Goal: Task Accomplishment & Management: Use online tool/utility

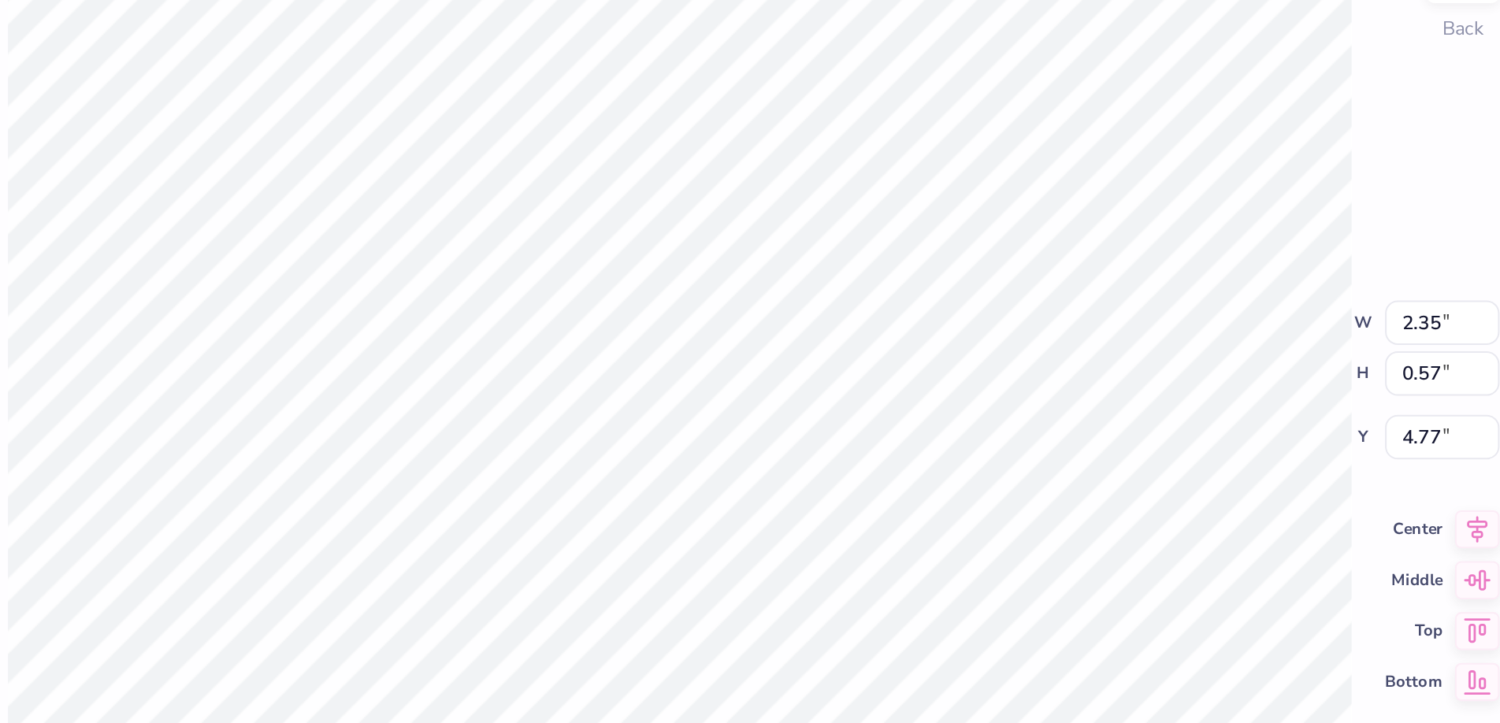
type input "2.39"
type input "0.40"
type input "4.38"
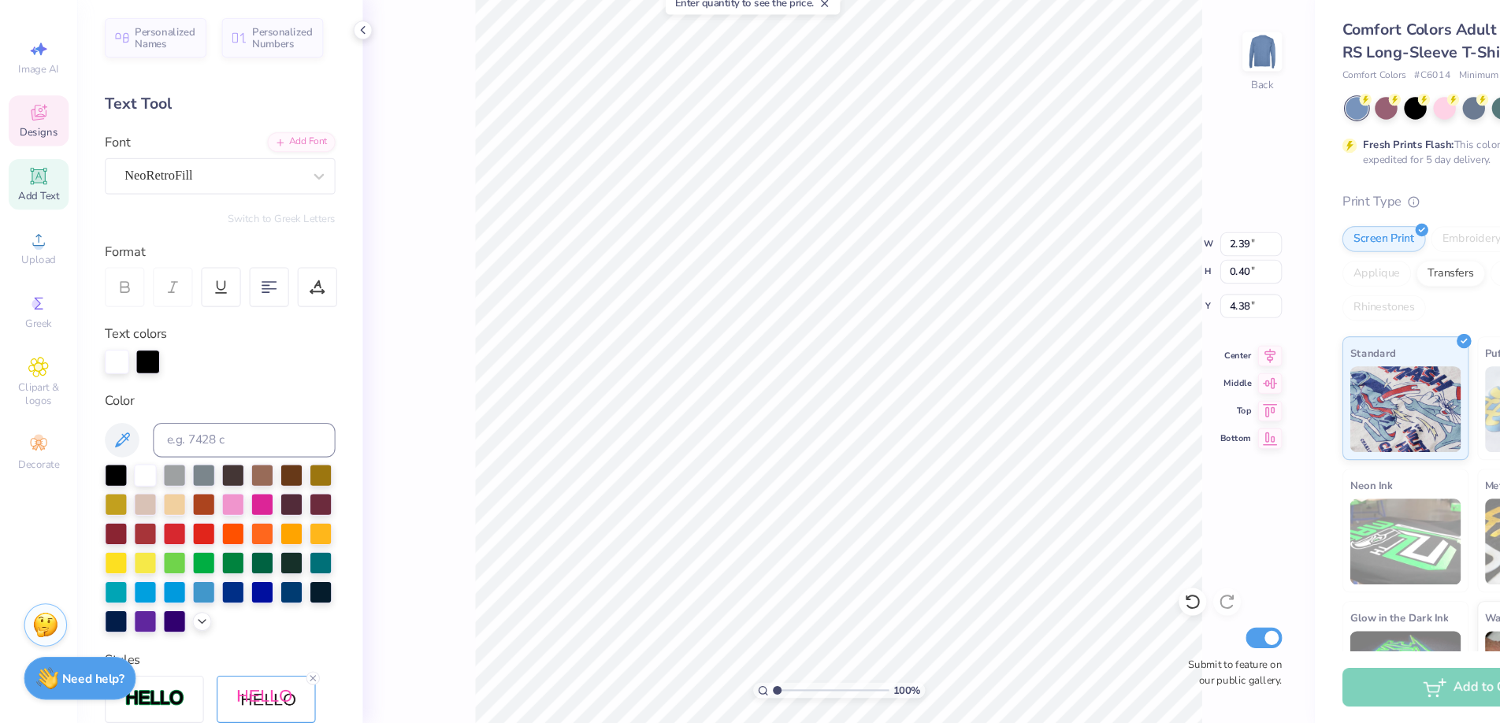
type textarea "P"
type textarea "B"
type textarea "BETA"
type input "2.35"
type input "0.57"
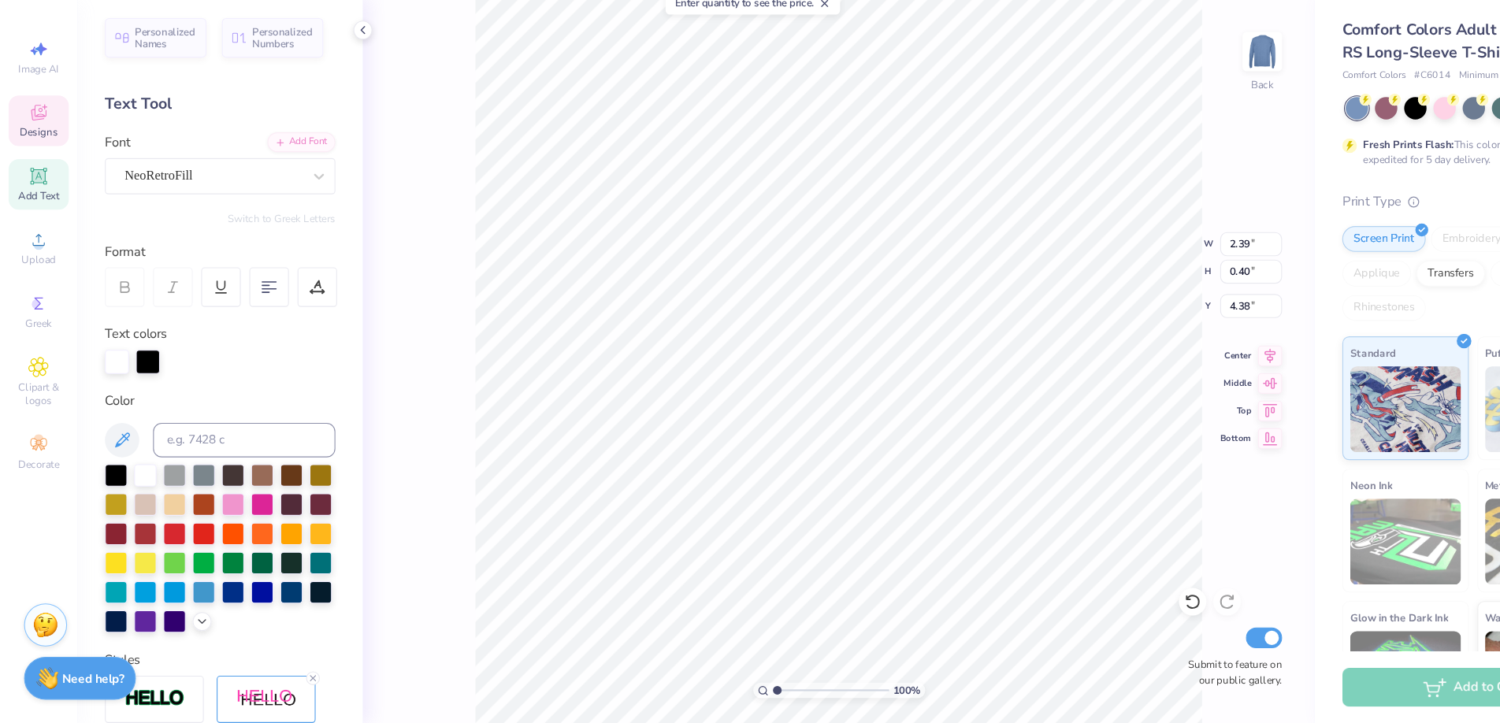
type input "4.77"
type textarea "Philo"
type input "2.46"
type input "0.52"
type input "5.29"
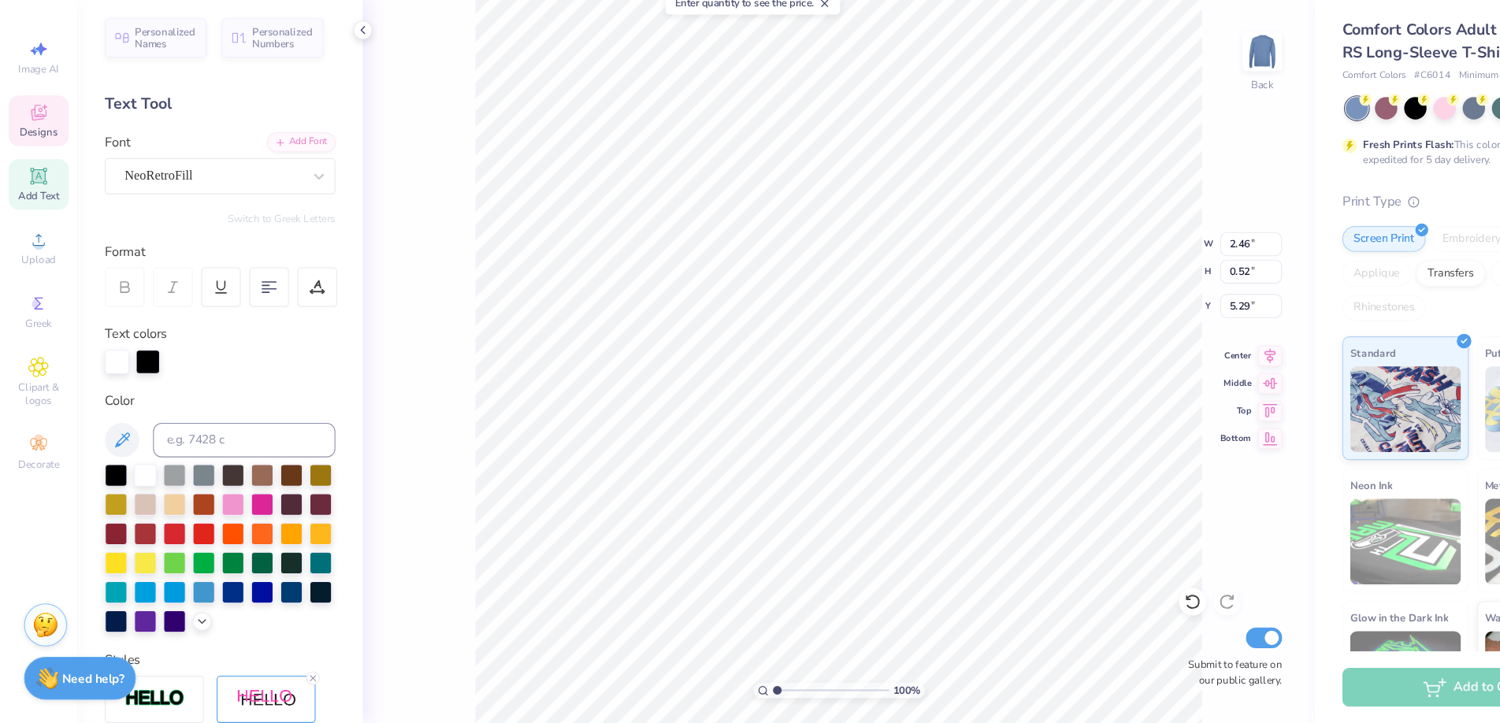
type textarea "2025"
type input "1.58"
type input "0.38"
type input "4.27"
type input "4.40"
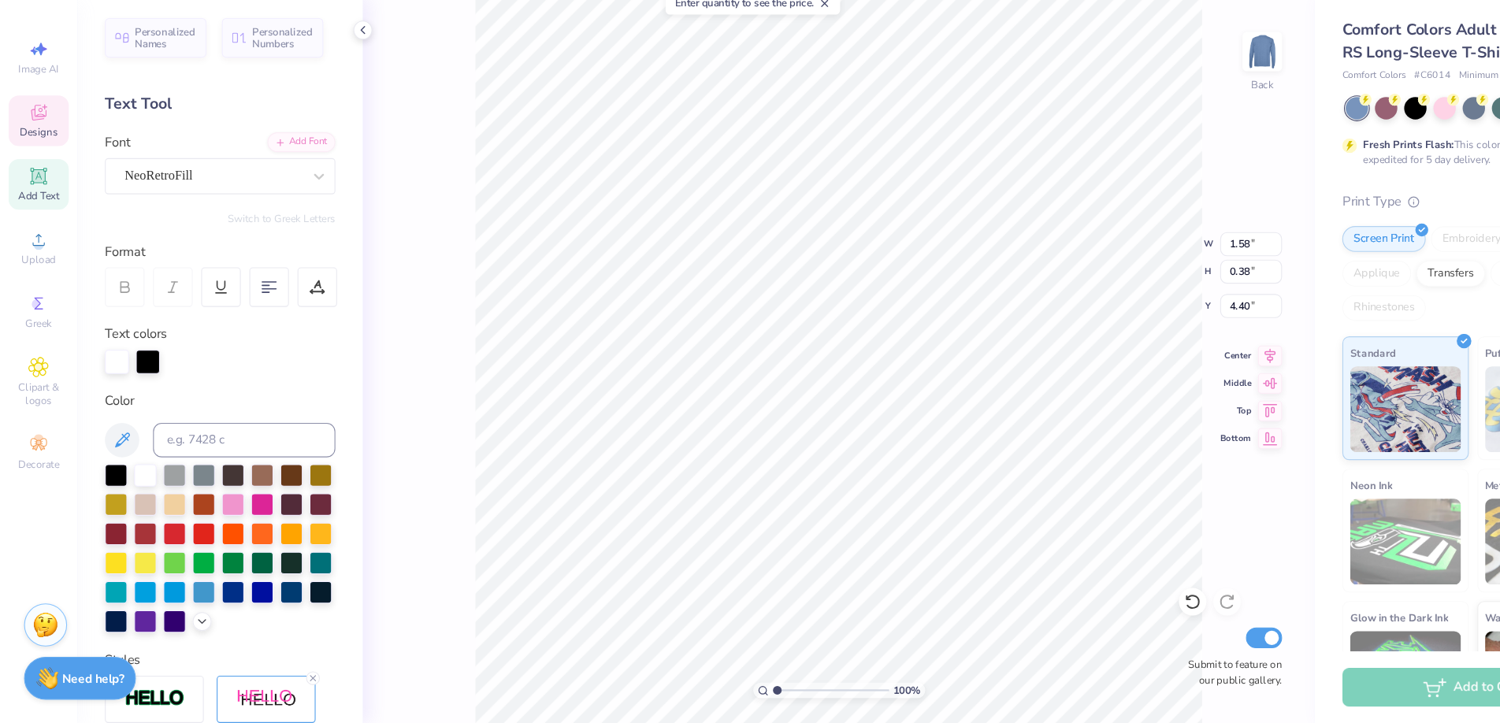
type input "2.34"
type input "0.56"
type input "4.22"
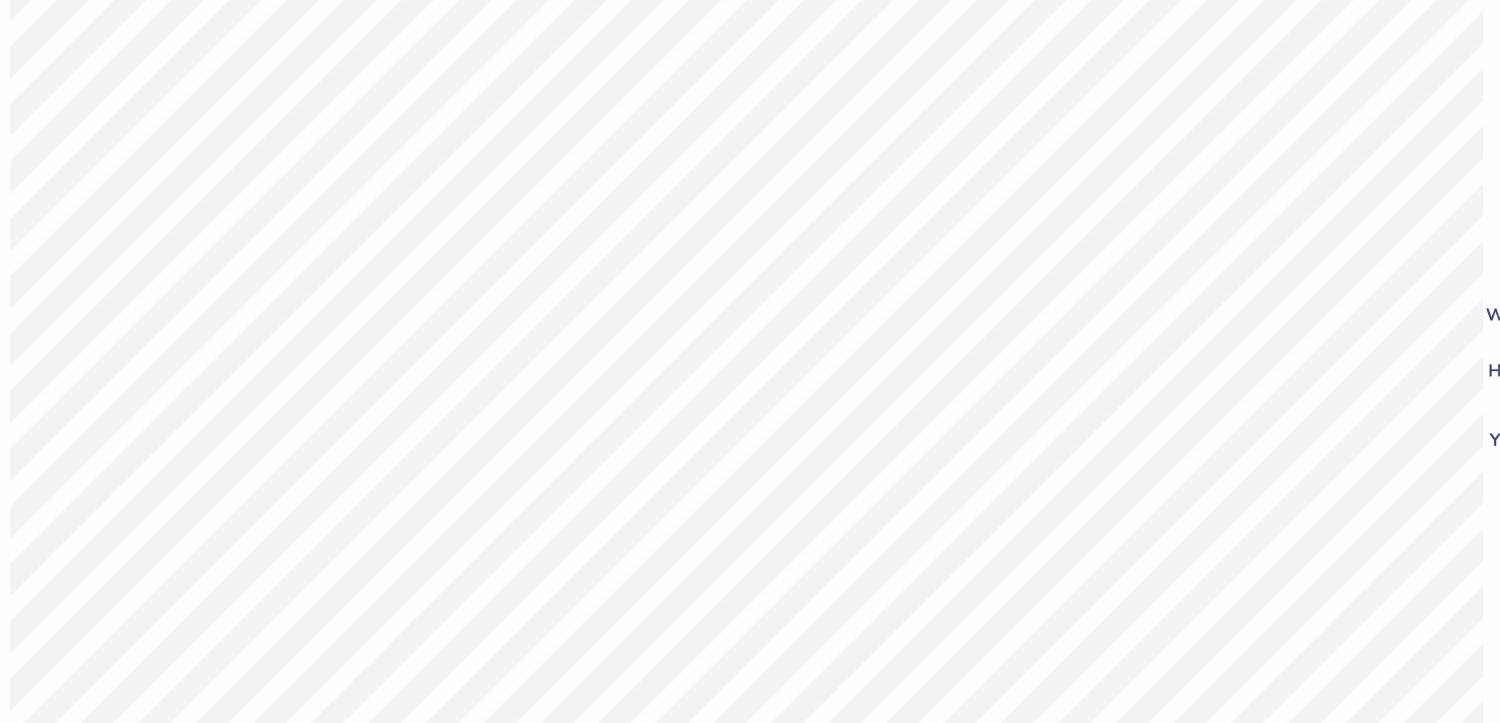
type input "11.00"
type input "7.30"
type input "3.00"
type input "2.34"
type input "4.22"
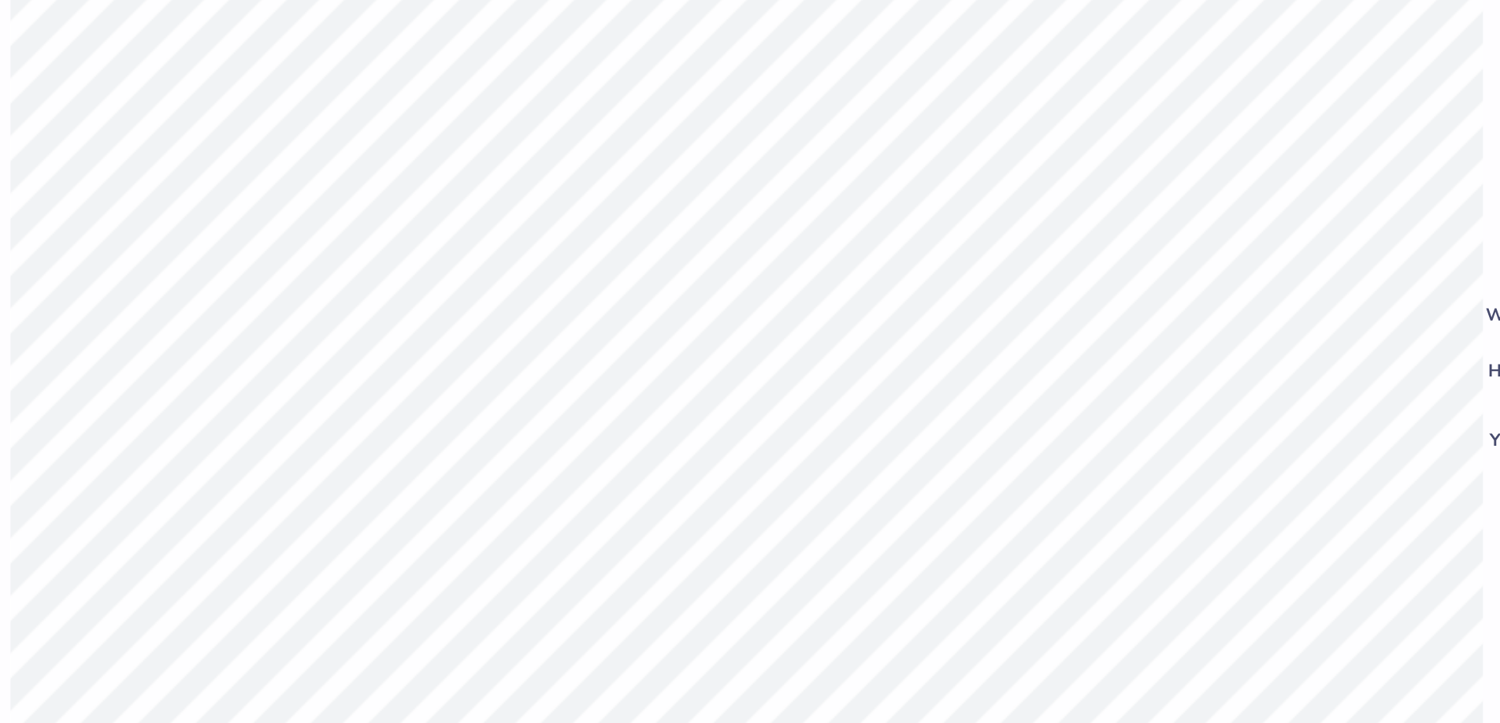
type input "2.53"
type input "0.61"
type input "4.17"
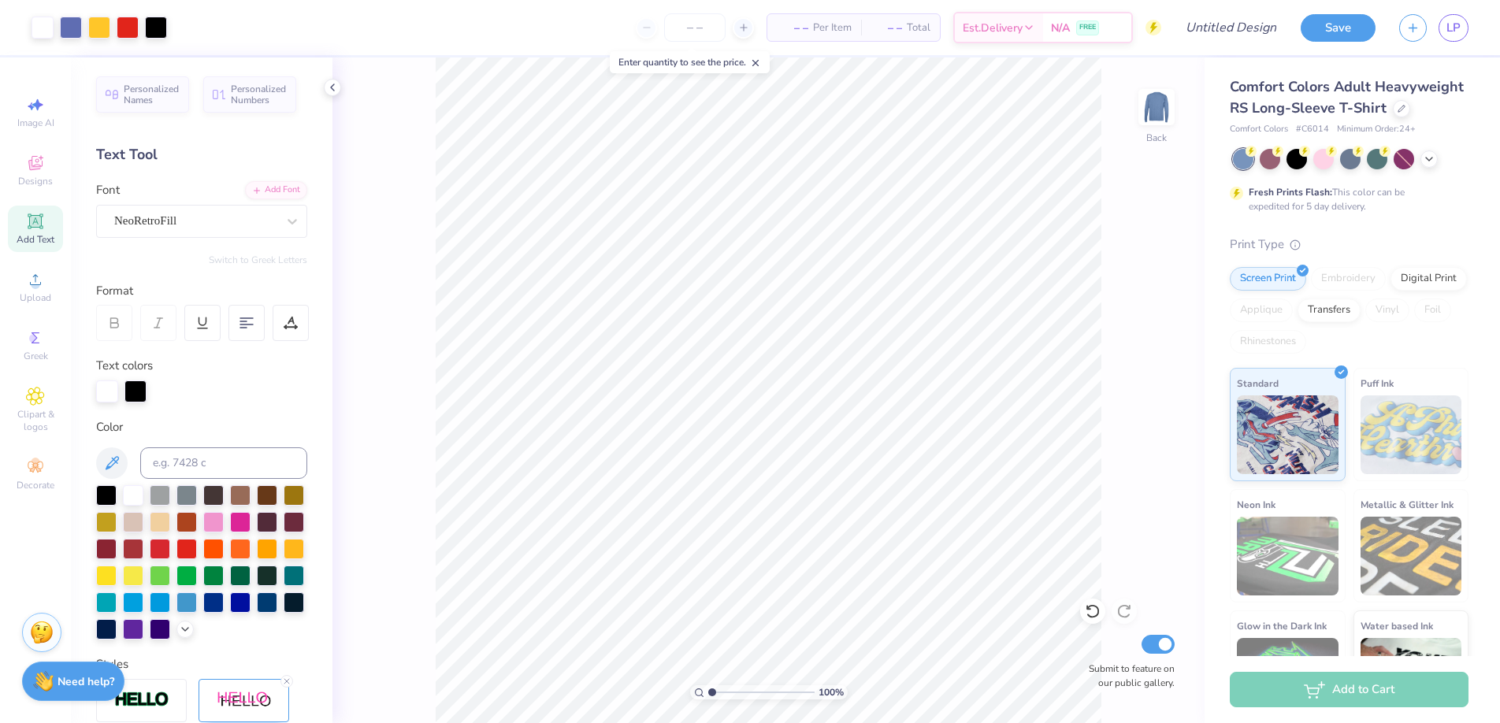
click at [757, 61] on icon at bounding box center [755, 62] width 11 height 11
click at [33, 177] on span "Designs" at bounding box center [35, 181] width 35 height 13
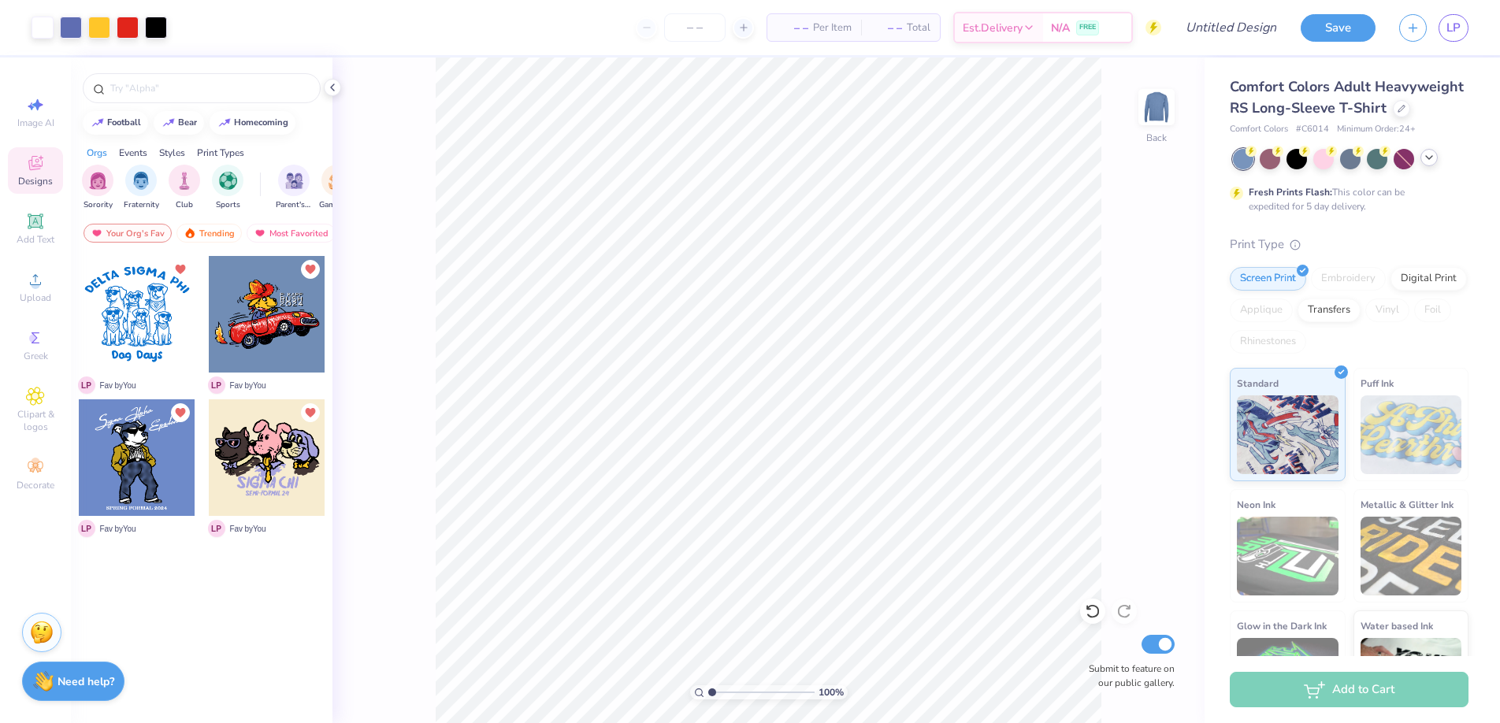
click at [1428, 158] on polyline at bounding box center [1429, 157] width 6 height 3
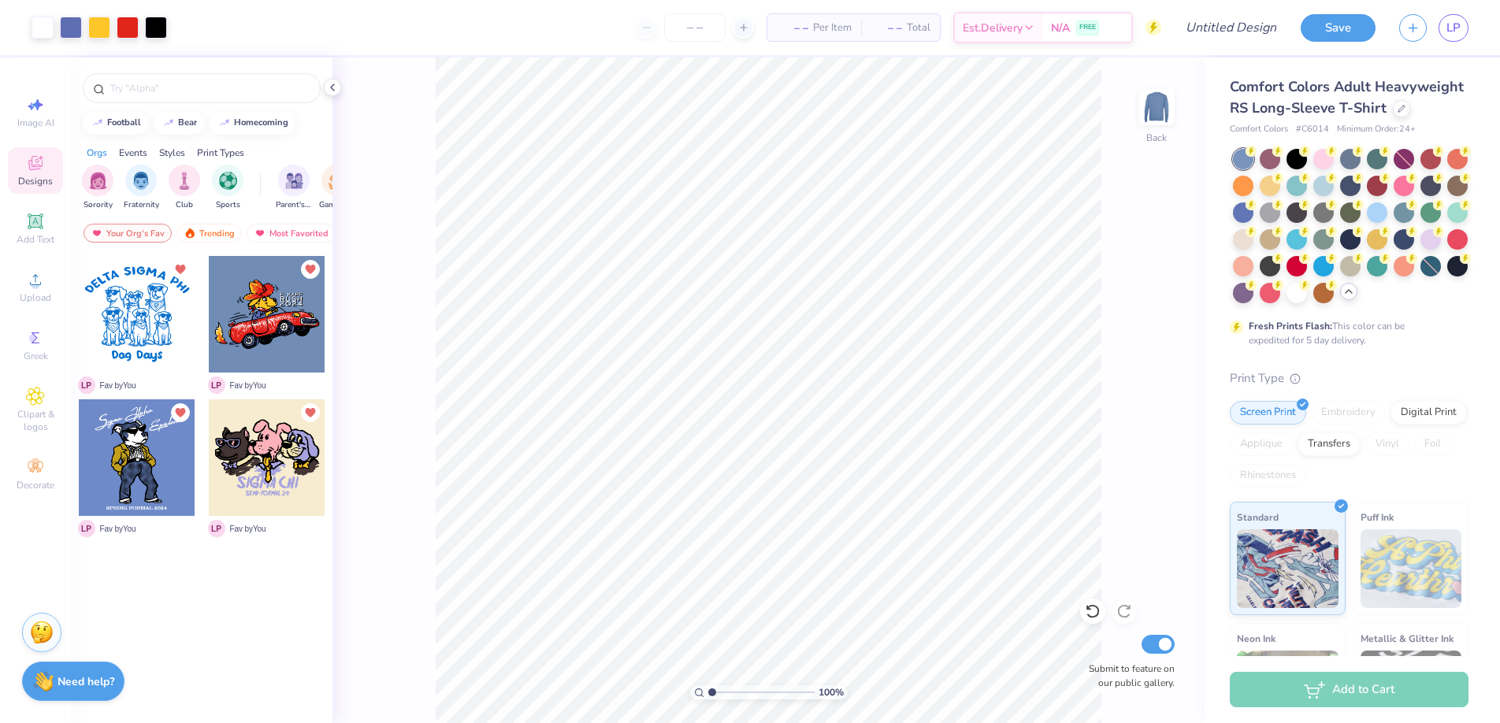
click at [1300, 106] on span "Comfort Colors Adult Heavyweight RS Long-Sleeve T-Shirt" at bounding box center [1346, 97] width 234 height 40
click at [1400, 103] on icon at bounding box center [1401, 107] width 8 height 8
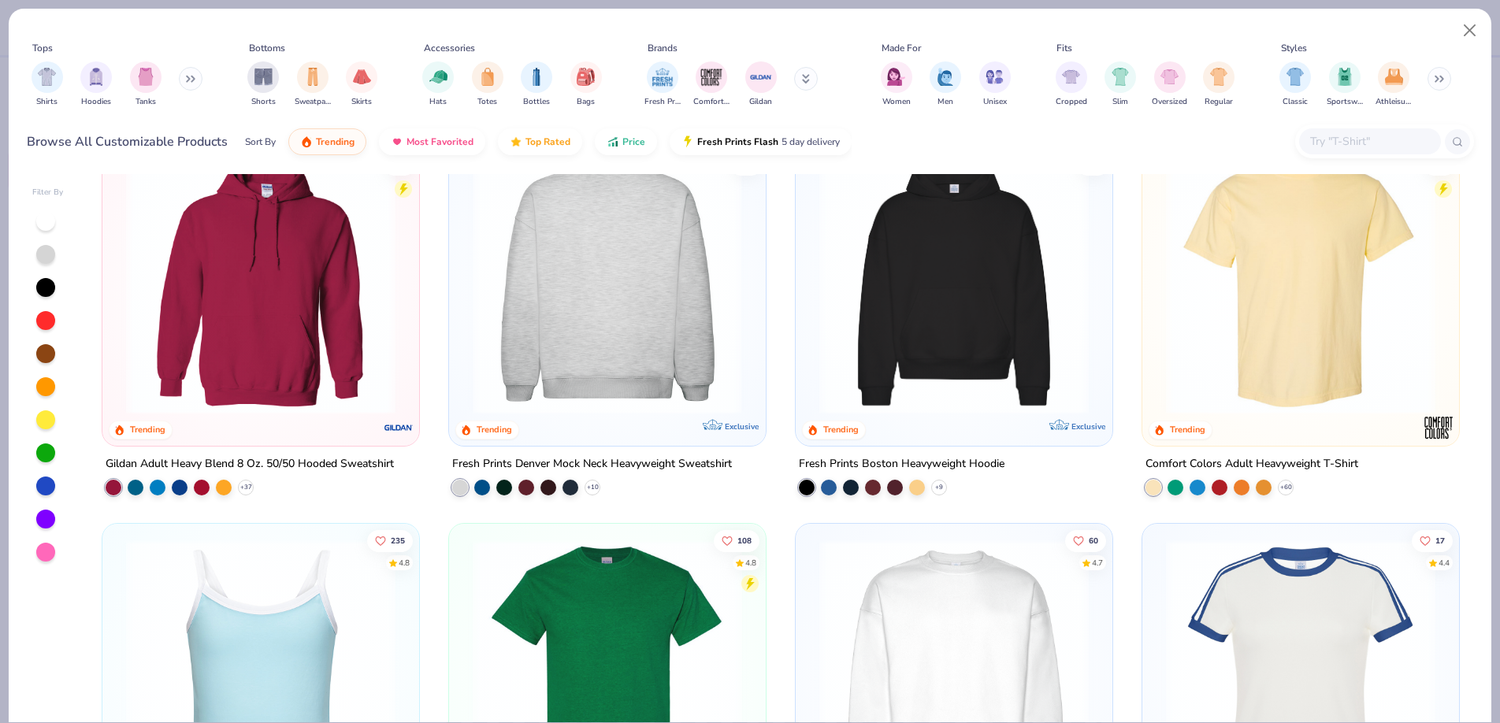
scroll to position [48, 0]
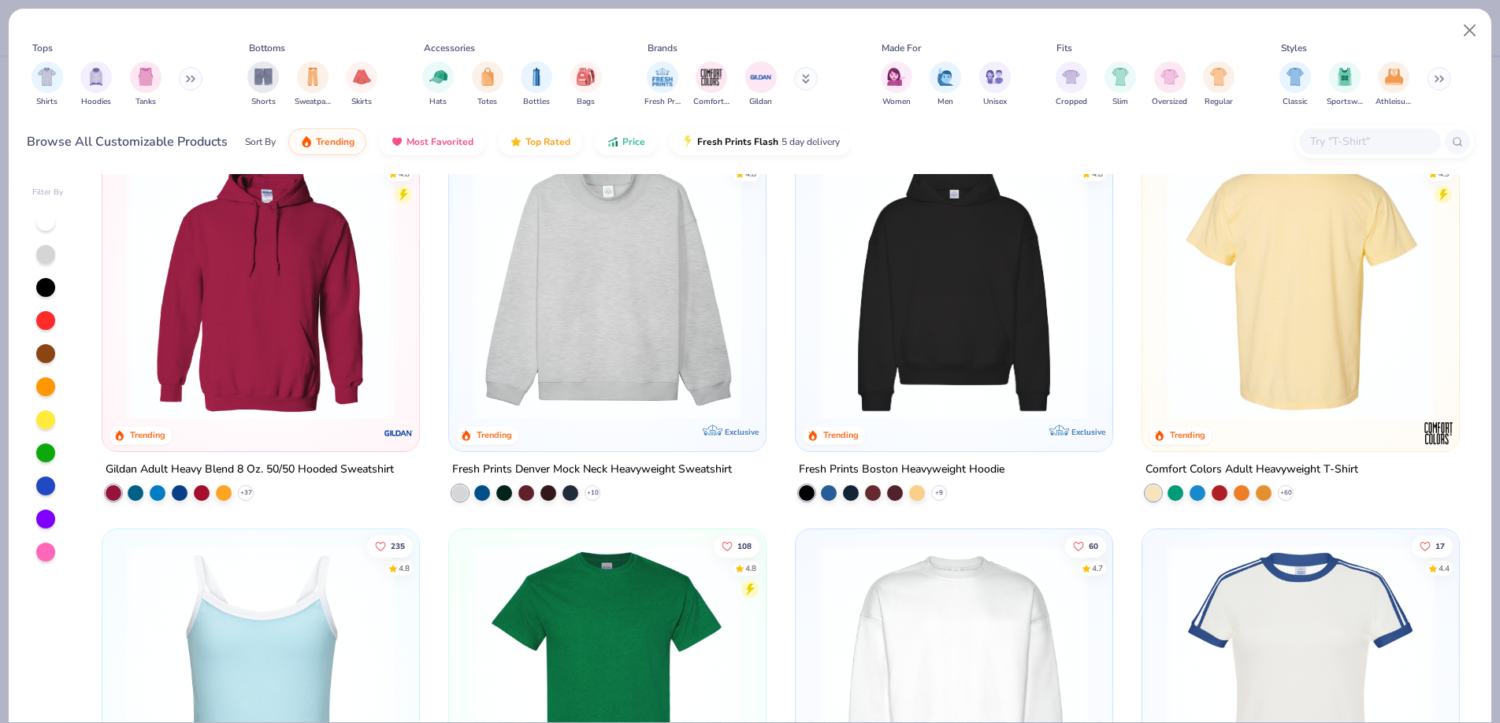
click at [1253, 306] on div at bounding box center [1300, 284] width 855 height 269
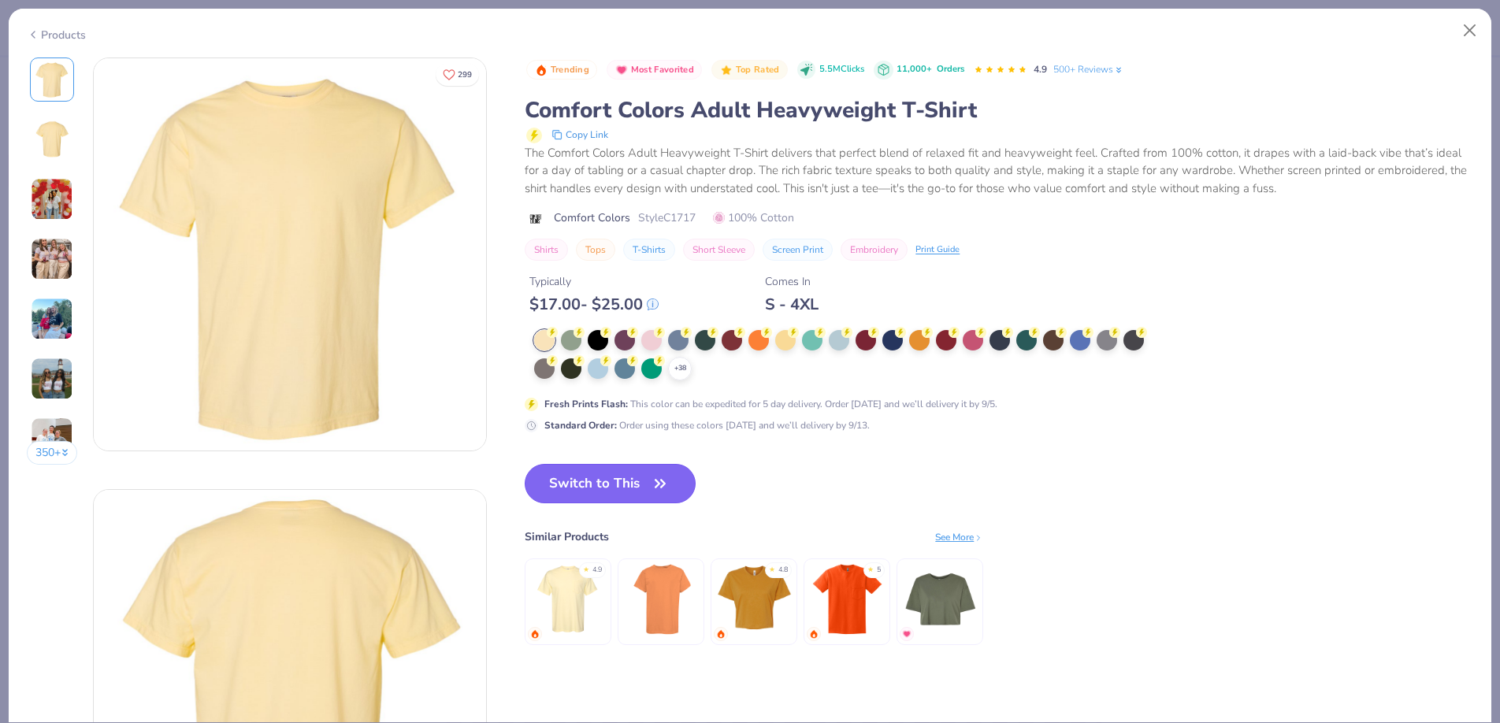
click at [631, 488] on button "Switch to This" at bounding box center [610, 483] width 171 height 39
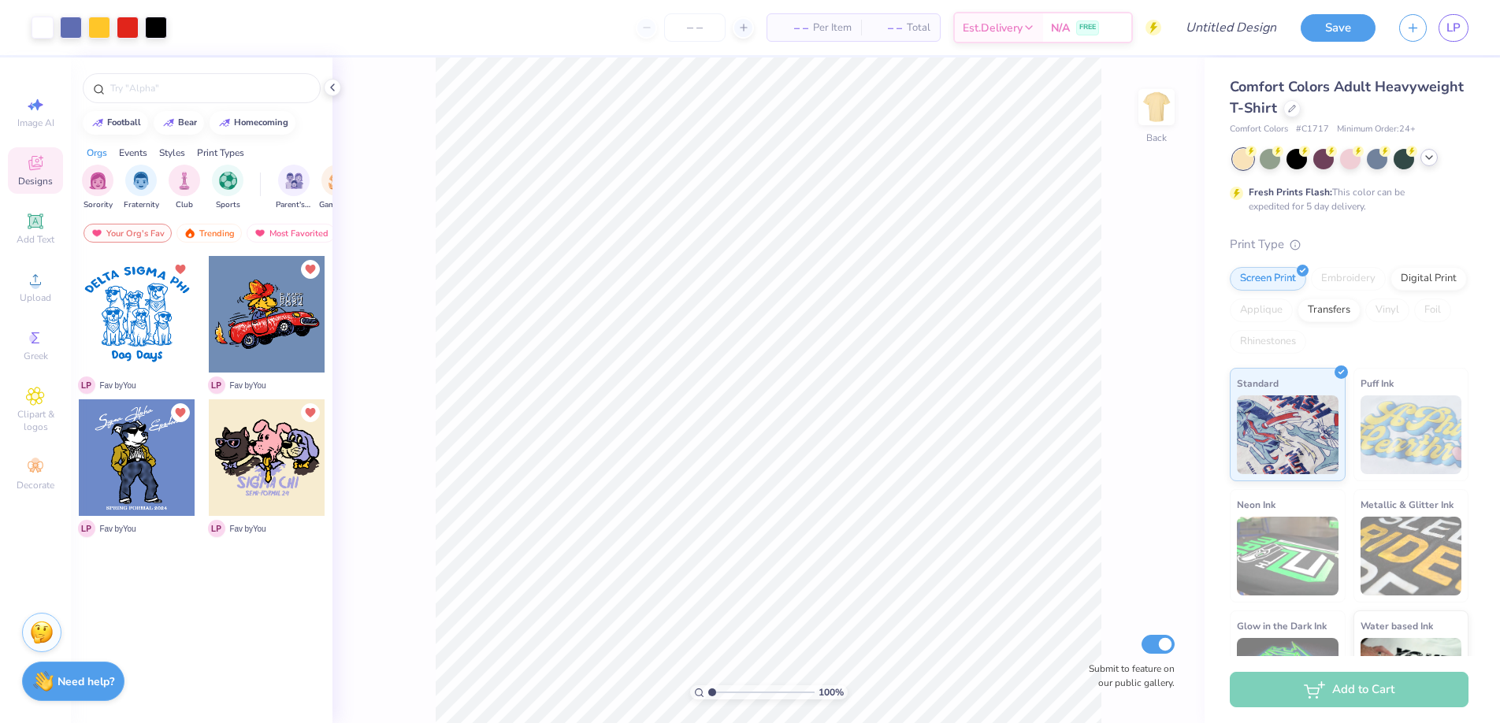
click at [1430, 158] on icon at bounding box center [1428, 157] width 13 height 13
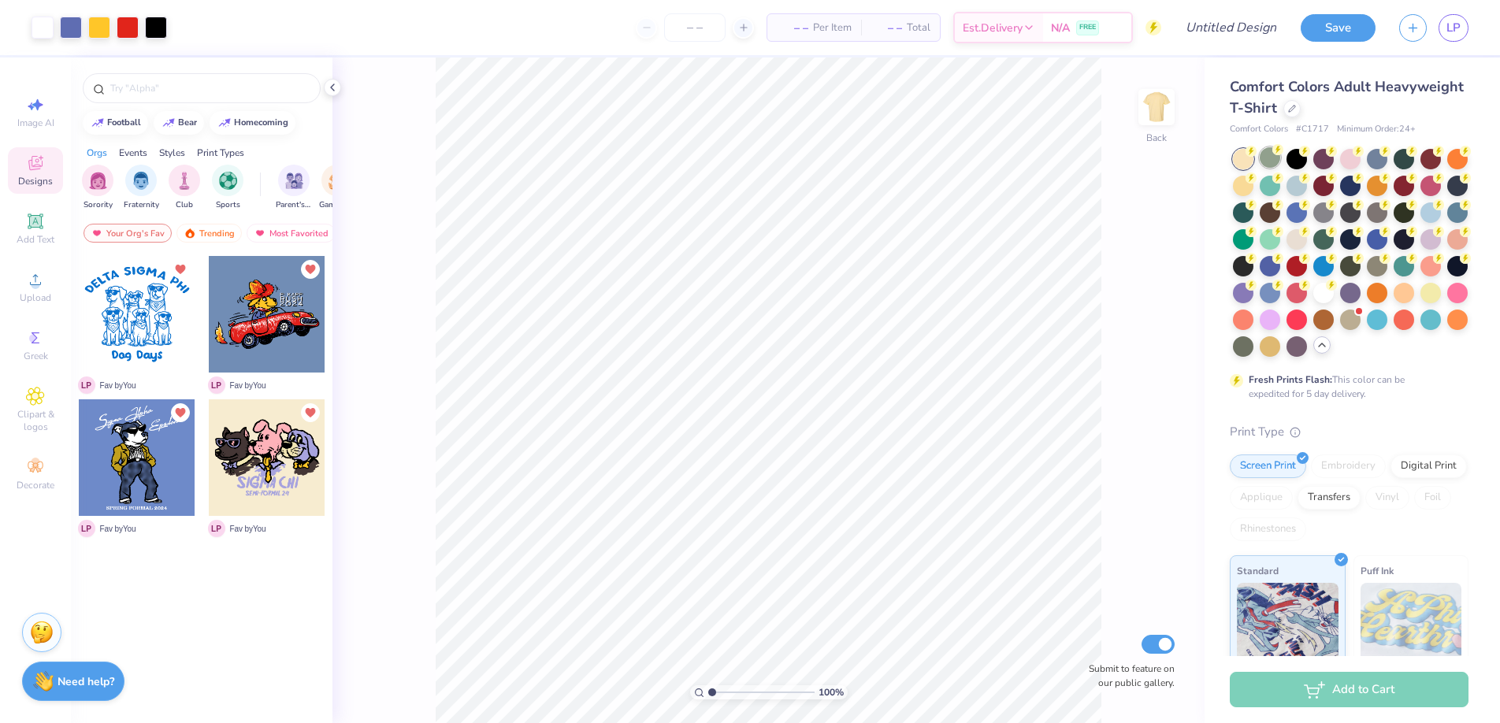
click at [1265, 165] on div at bounding box center [1269, 157] width 20 height 20
click at [1299, 159] on div at bounding box center [1296, 157] width 20 height 20
click at [1326, 159] on div at bounding box center [1323, 157] width 20 height 20
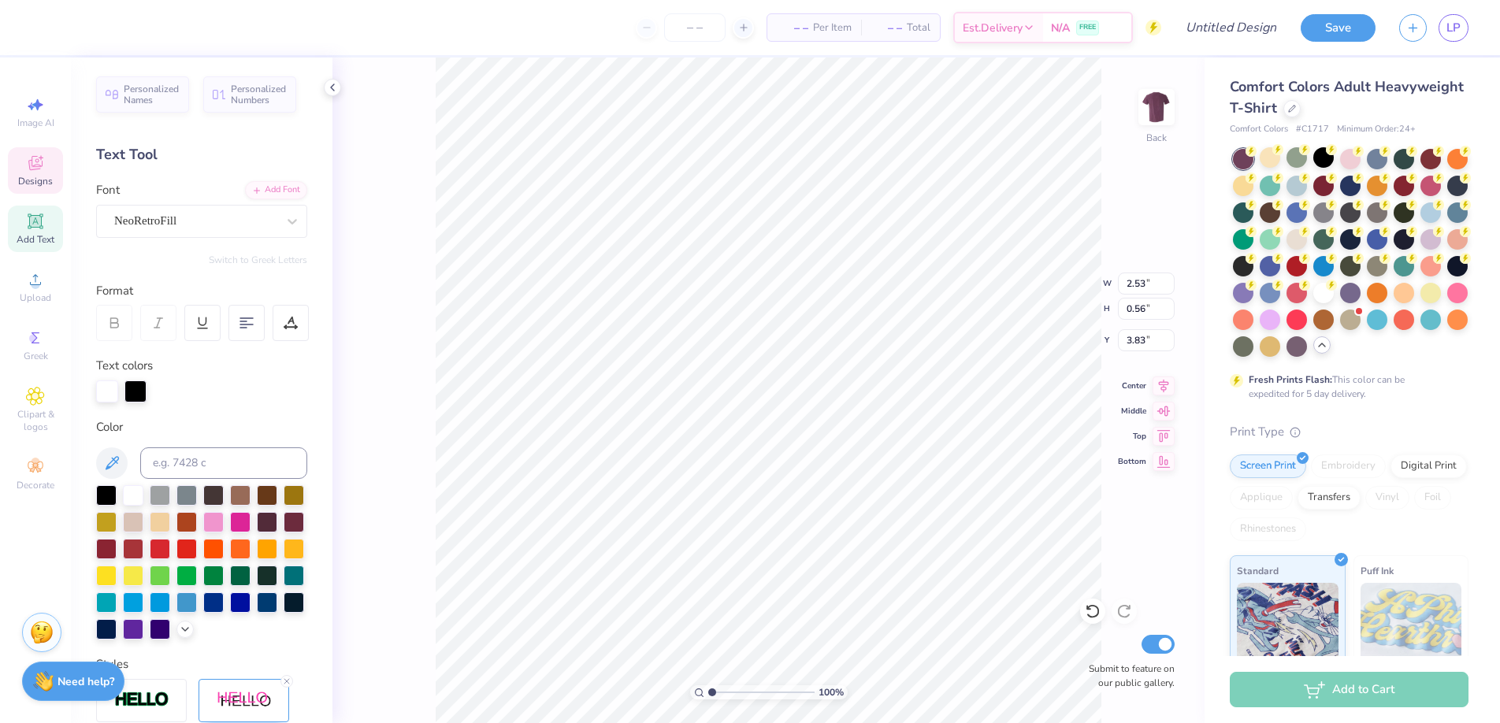
type input "3.83"
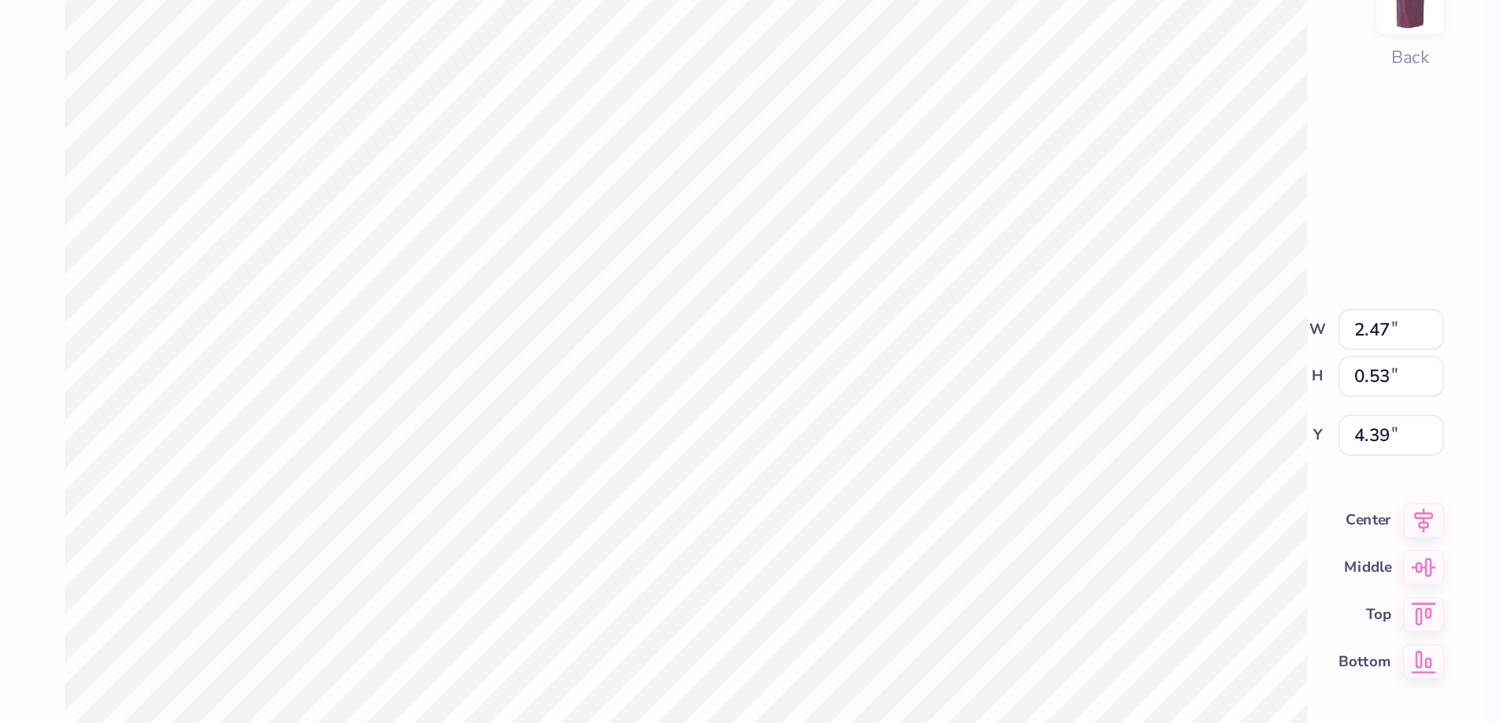
type input "2.53"
type input "0.61"
type input "3.22"
type input "2.53"
type input "0.54"
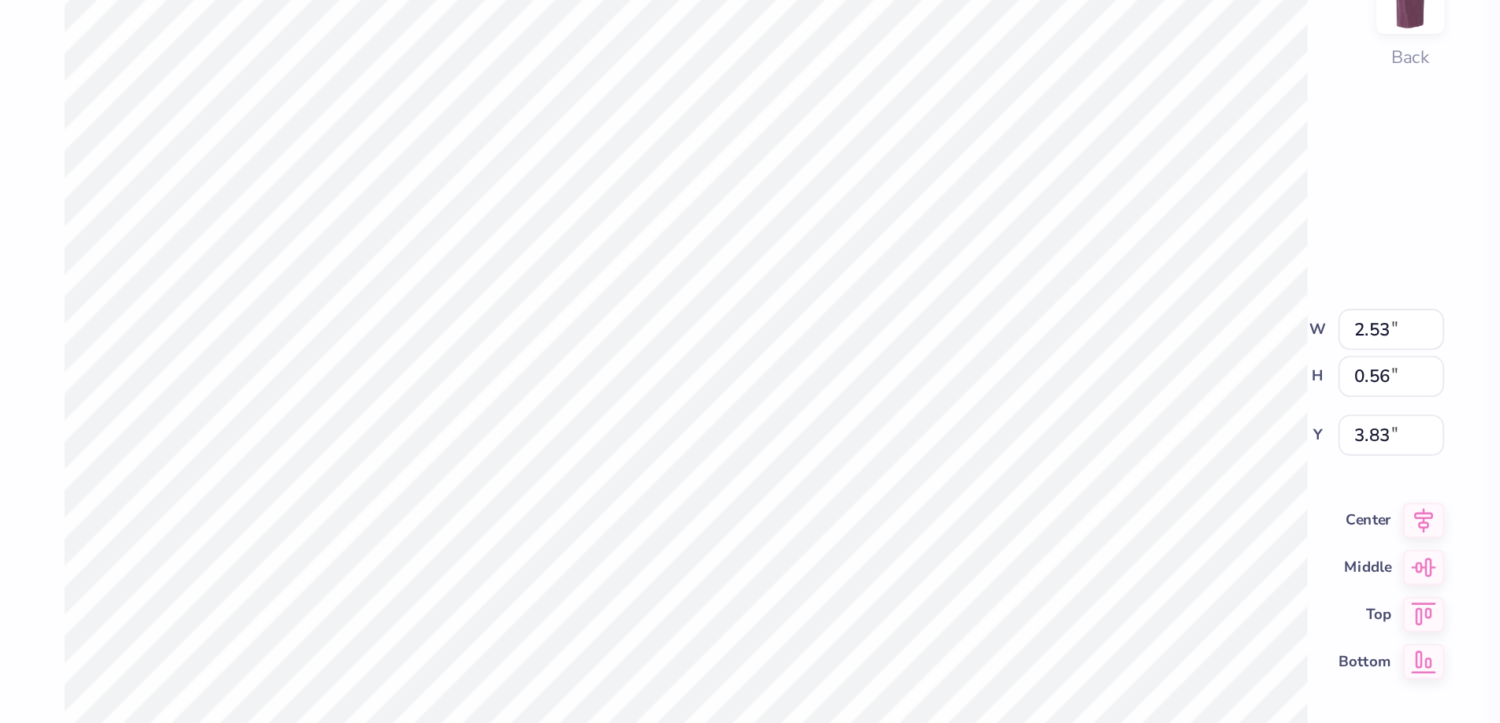
type input "0.61"
type input "3.22"
type input "11.00"
type input "7.30"
type input "2.10"
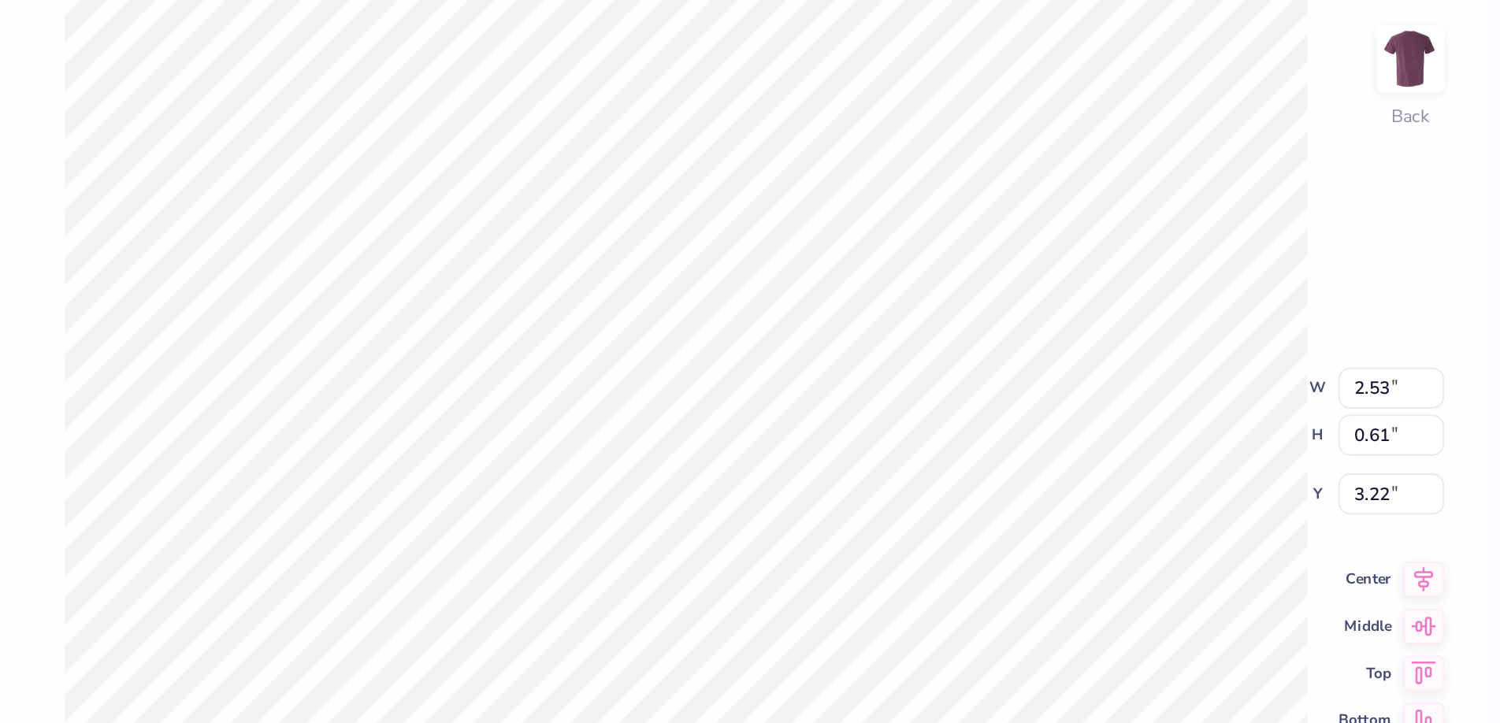
type input "0.54"
type input "4.39"
type input "0.61"
type input "3.22"
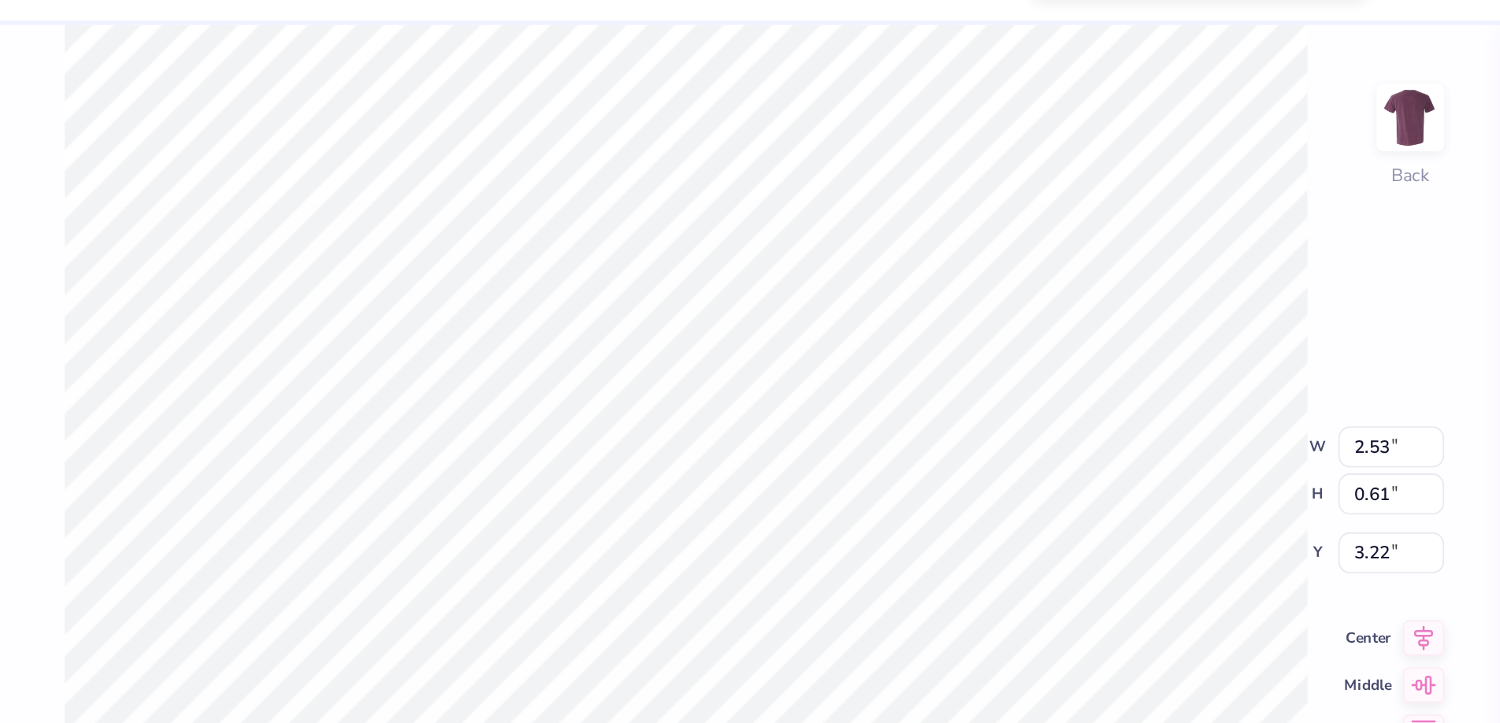
type input "0.54"
type input "4.39"
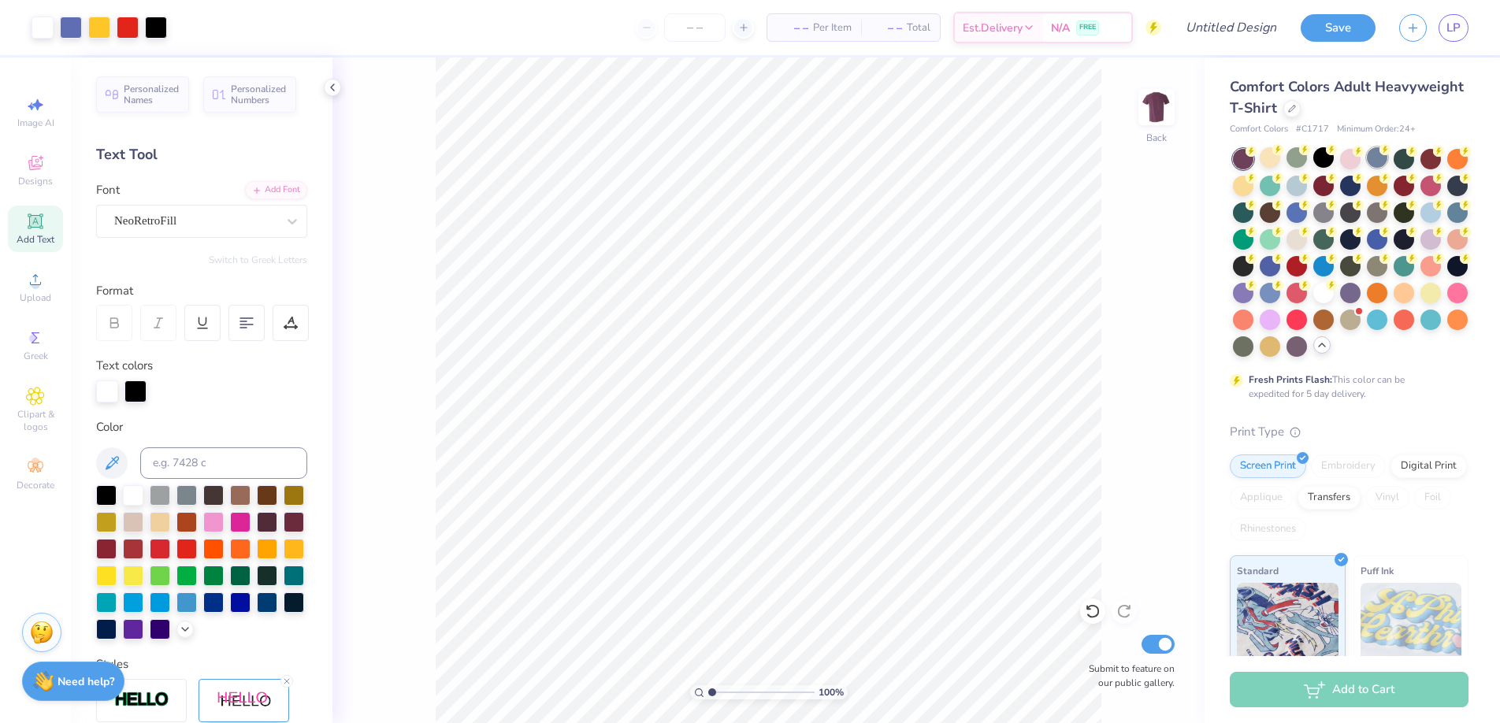
click at [1375, 162] on div at bounding box center [1376, 157] width 20 height 20
click at [1405, 159] on div at bounding box center [1403, 157] width 20 height 20
click at [1439, 161] on div at bounding box center [1430, 157] width 20 height 20
click at [1458, 158] on div at bounding box center [1457, 157] width 20 height 20
click at [1248, 189] on div at bounding box center [1243, 184] width 20 height 20
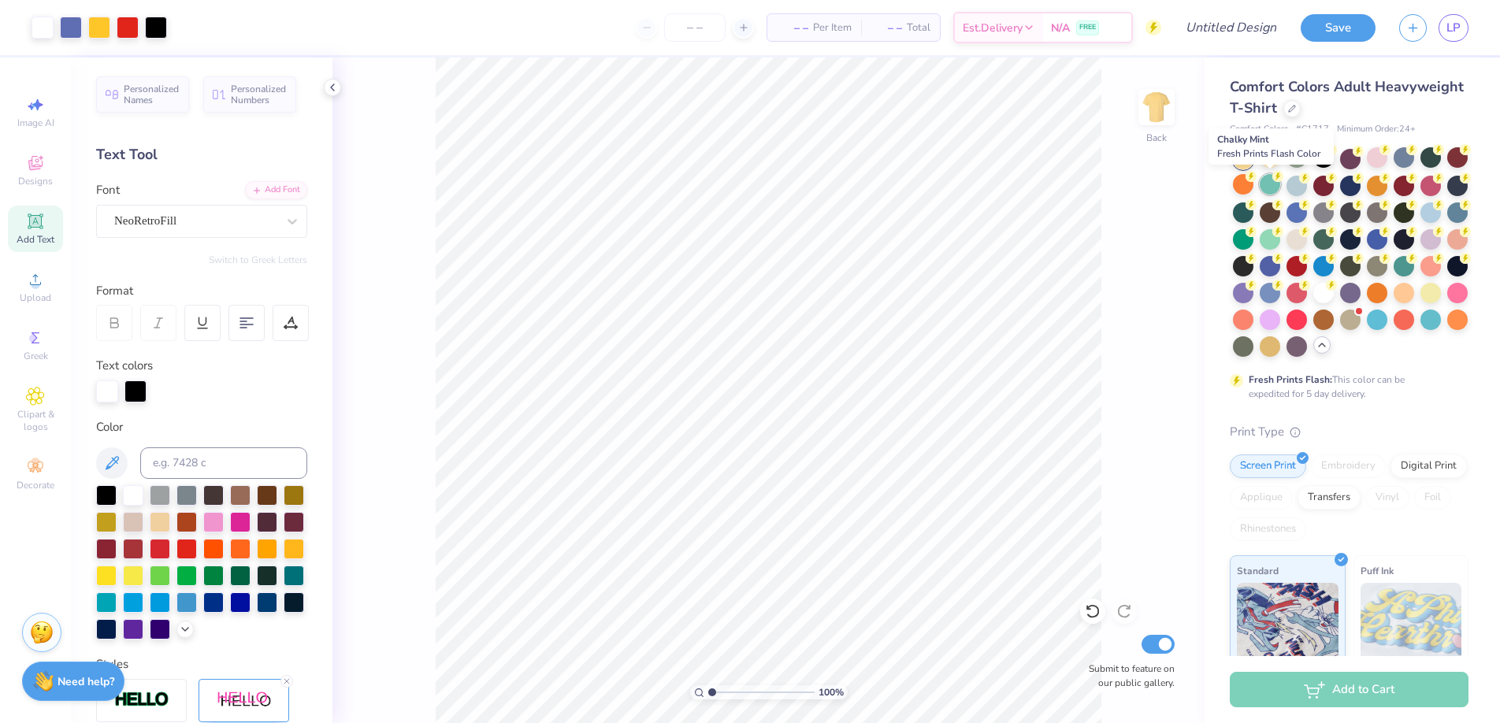
click at [1270, 187] on div at bounding box center [1269, 184] width 20 height 20
click at [1297, 185] on div at bounding box center [1296, 184] width 20 height 20
click at [1329, 189] on div at bounding box center [1323, 184] width 20 height 20
click at [1354, 191] on div at bounding box center [1350, 184] width 20 height 20
click at [1373, 186] on div at bounding box center [1376, 184] width 20 height 20
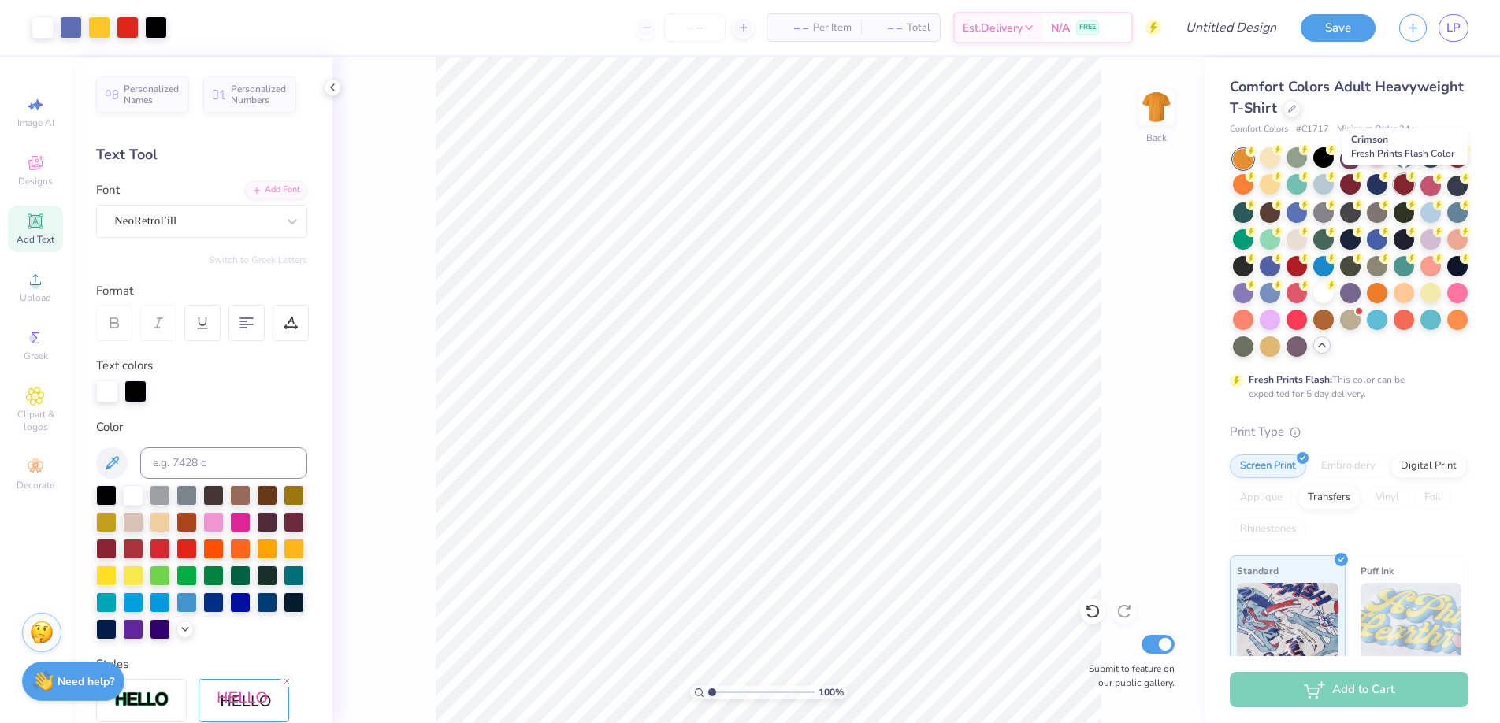
click at [1407, 187] on div at bounding box center [1403, 184] width 20 height 20
click at [1430, 187] on div at bounding box center [1430, 184] width 20 height 20
click at [1454, 186] on div at bounding box center [1457, 184] width 20 height 20
click at [1248, 215] on div at bounding box center [1243, 211] width 20 height 20
click at [1264, 215] on div at bounding box center [1269, 211] width 20 height 20
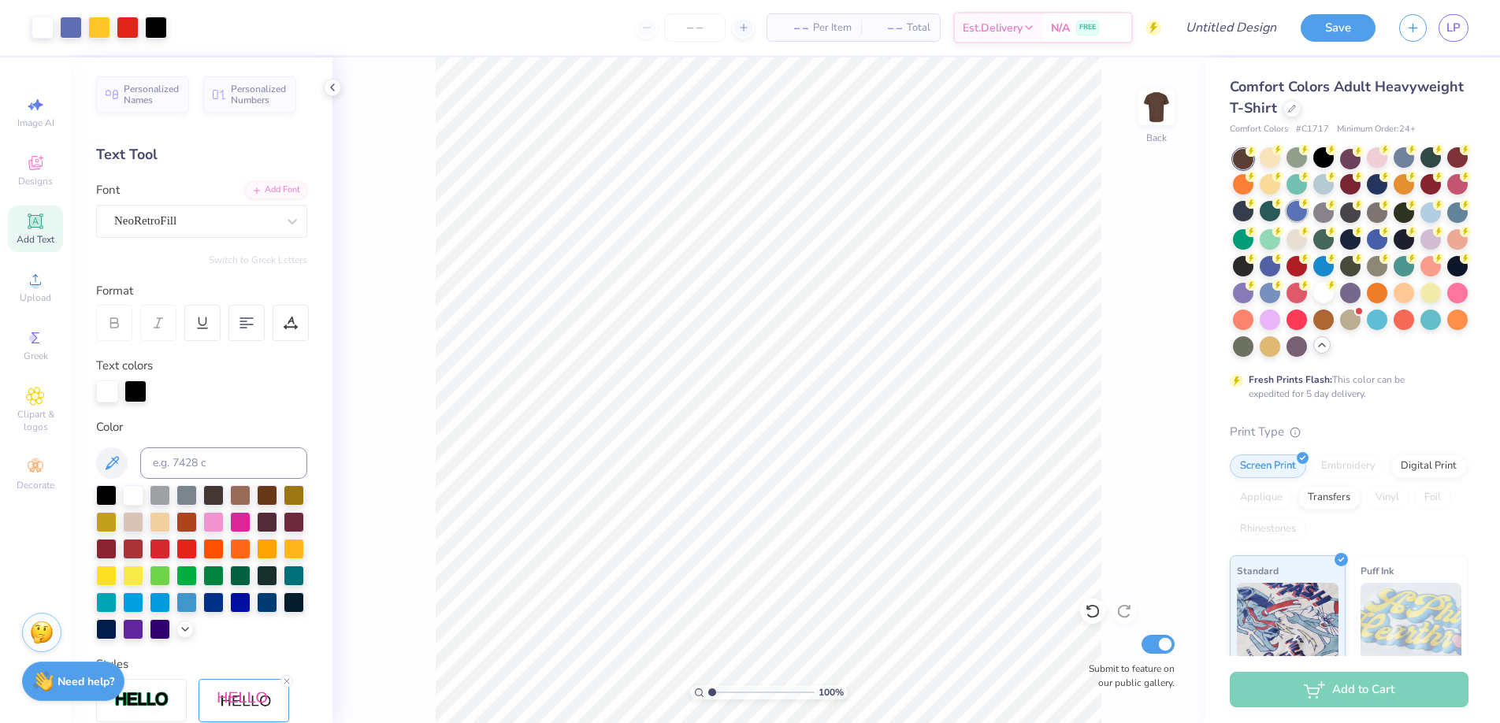
click at [1292, 206] on div at bounding box center [1296, 211] width 20 height 20
click at [1326, 206] on icon at bounding box center [1331, 203] width 11 height 11
click at [1356, 208] on circle at bounding box center [1357, 203] width 11 height 11
click at [1368, 210] on div at bounding box center [1376, 211] width 20 height 20
click at [1399, 209] on div at bounding box center [1403, 211] width 20 height 20
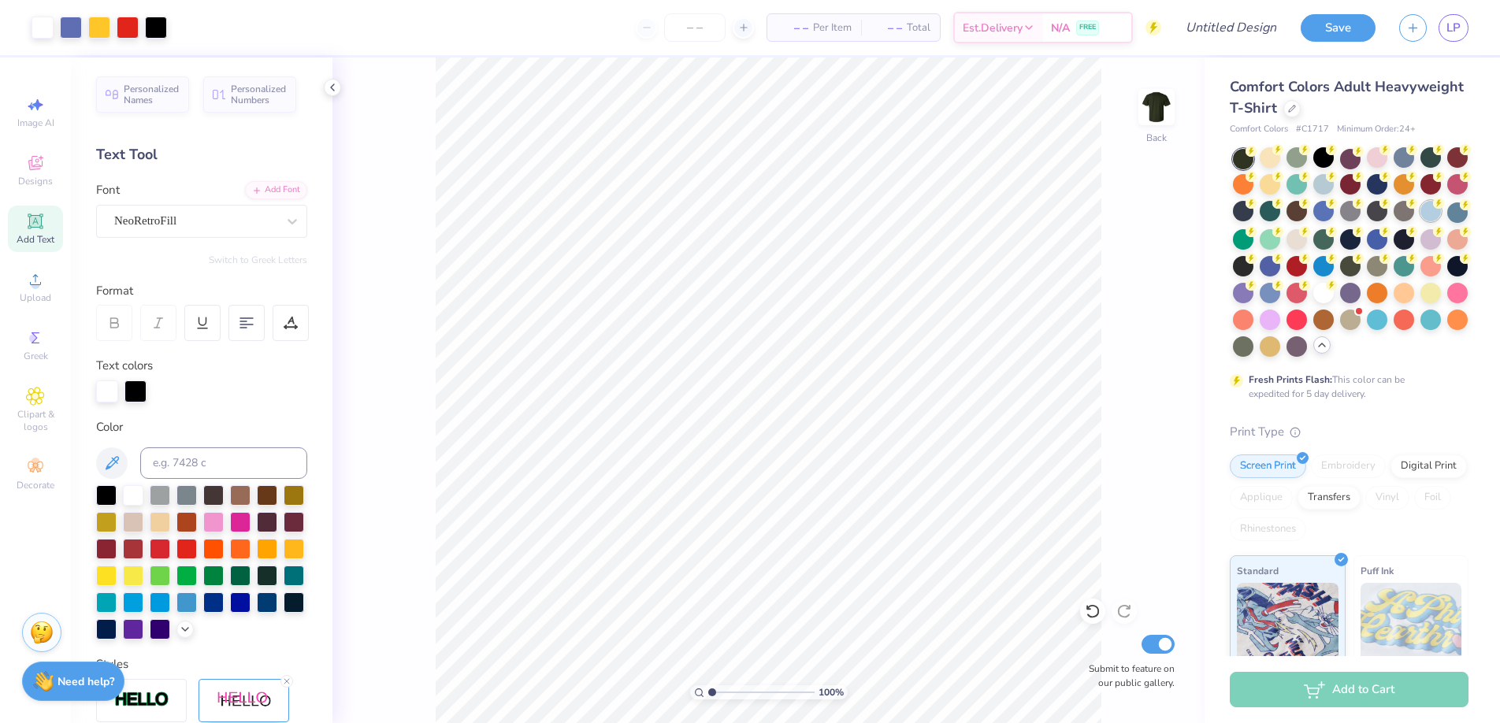
click at [1432, 210] on div at bounding box center [1430, 211] width 20 height 20
click at [1464, 206] on circle at bounding box center [1464, 203] width 11 height 11
click at [1241, 207] on div at bounding box center [1243, 211] width 20 height 20
click at [1261, 210] on div at bounding box center [1269, 211] width 20 height 20
click at [1295, 212] on div at bounding box center [1296, 211] width 20 height 20
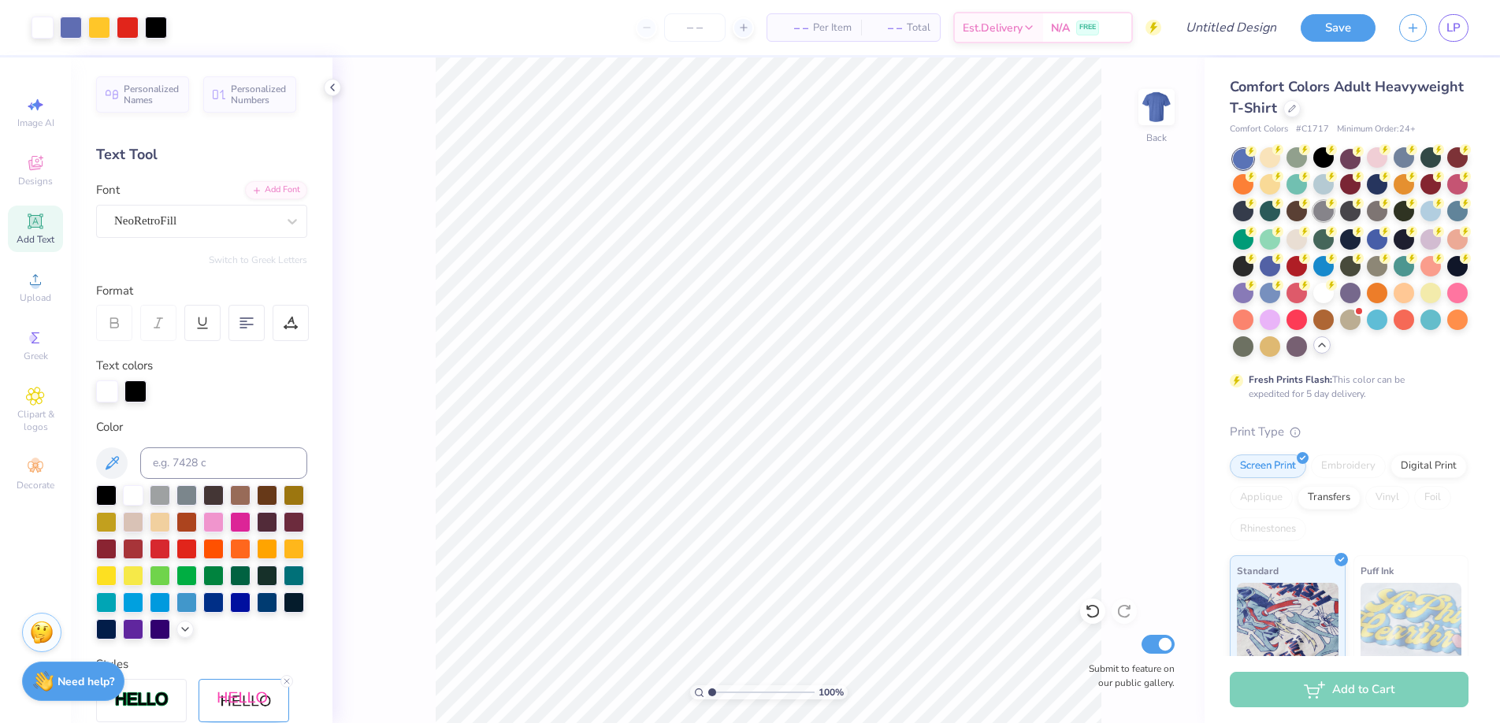
click at [1325, 212] on div at bounding box center [1323, 211] width 20 height 20
click at [1354, 209] on div at bounding box center [1350, 211] width 20 height 20
click at [1385, 210] on div at bounding box center [1376, 211] width 20 height 20
click at [1414, 210] on div at bounding box center [1403, 211] width 20 height 20
click at [1430, 209] on div at bounding box center [1430, 211] width 20 height 20
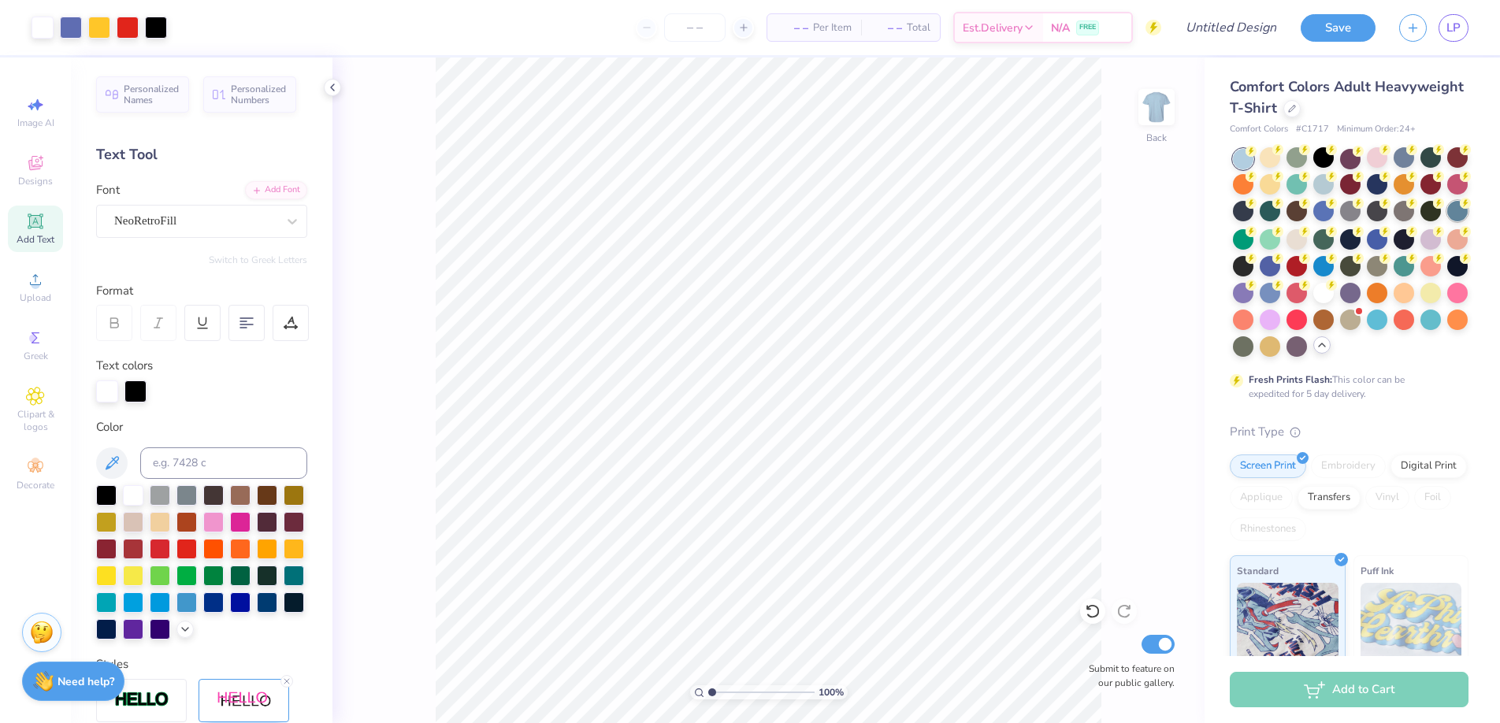
click at [1452, 210] on div at bounding box center [1457, 211] width 20 height 20
click at [1249, 232] on icon at bounding box center [1251, 230] width 6 height 8
click at [1266, 237] on div at bounding box center [1269, 238] width 20 height 20
click at [1298, 237] on div at bounding box center [1296, 238] width 20 height 20
click at [1315, 236] on div at bounding box center [1323, 238] width 20 height 20
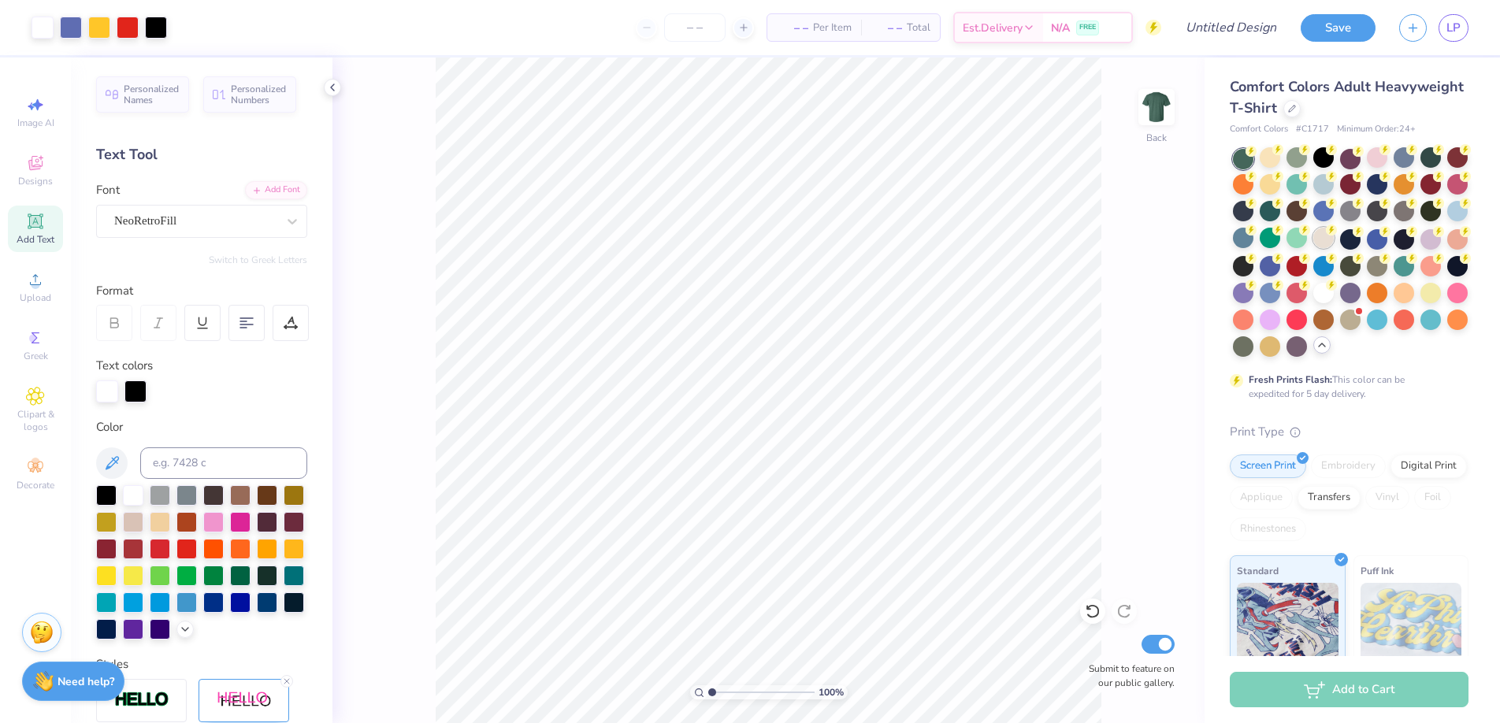
click at [1322, 238] on div at bounding box center [1323, 238] width 20 height 20
click at [1300, 326] on div at bounding box center [1296, 318] width 20 height 20
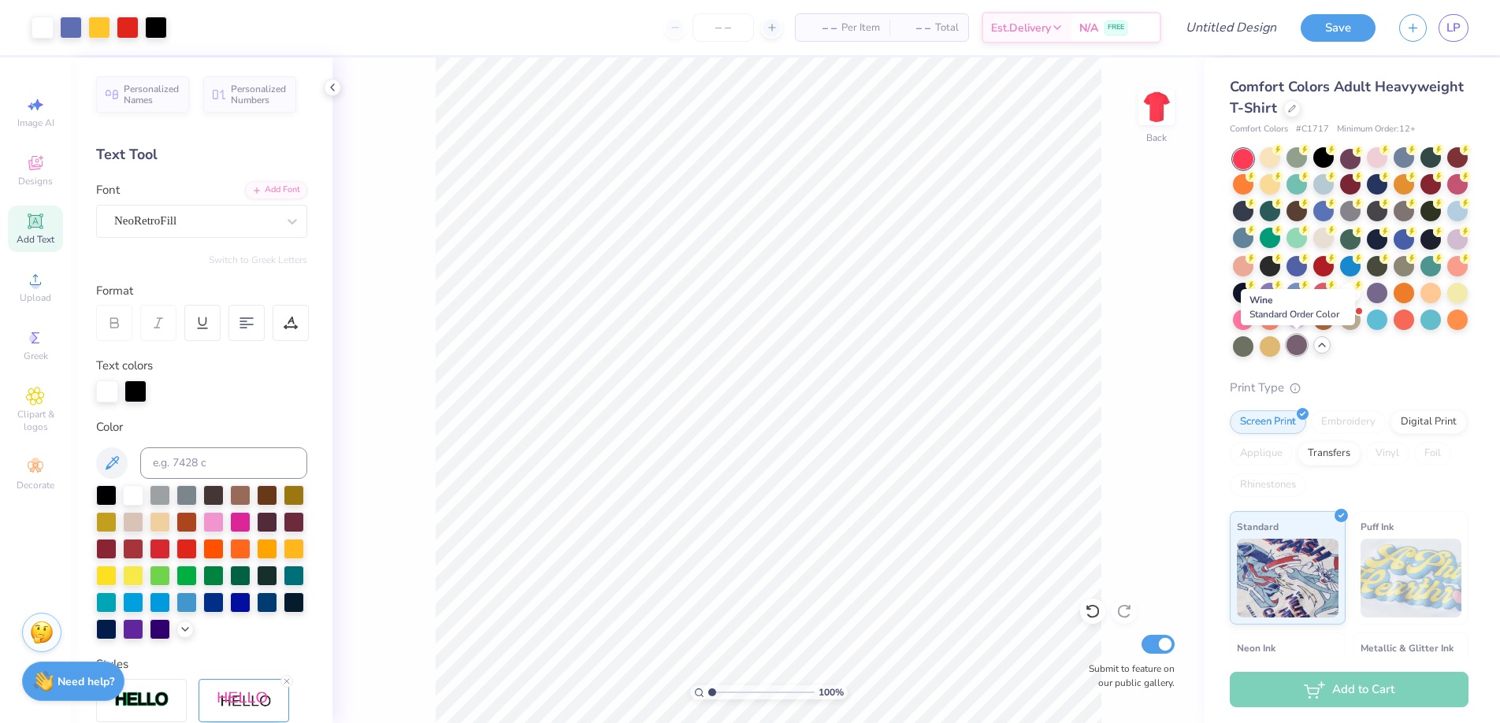
click at [1300, 340] on div at bounding box center [1296, 345] width 20 height 20
click at [1271, 342] on div at bounding box center [1269, 345] width 20 height 20
click at [1243, 341] on div at bounding box center [1243, 345] width 20 height 20
click at [1238, 311] on div at bounding box center [1243, 318] width 20 height 20
click at [1270, 312] on div at bounding box center [1269, 318] width 20 height 20
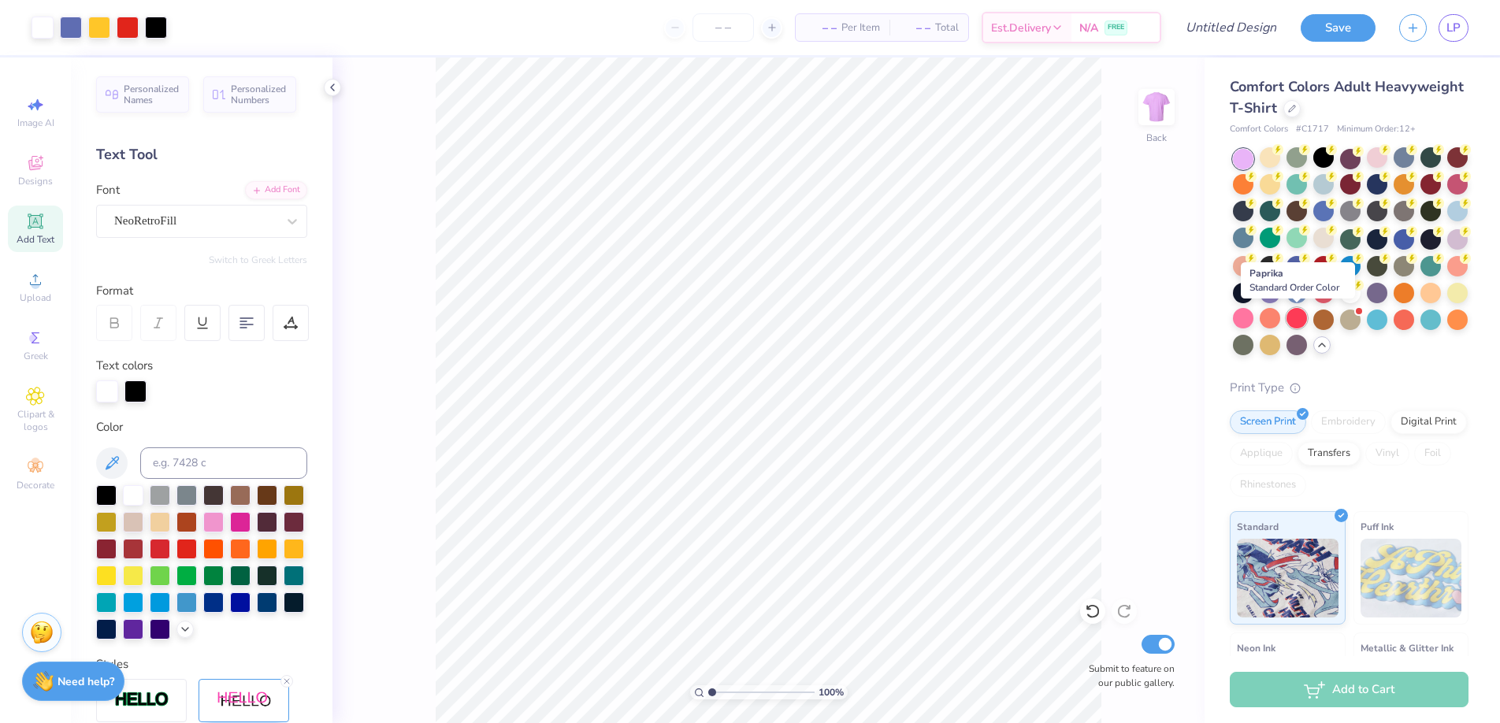
click at [1292, 313] on div at bounding box center [1296, 318] width 20 height 20
click at [1316, 313] on div at bounding box center [1323, 318] width 20 height 20
click at [1354, 314] on div at bounding box center [1350, 318] width 20 height 20
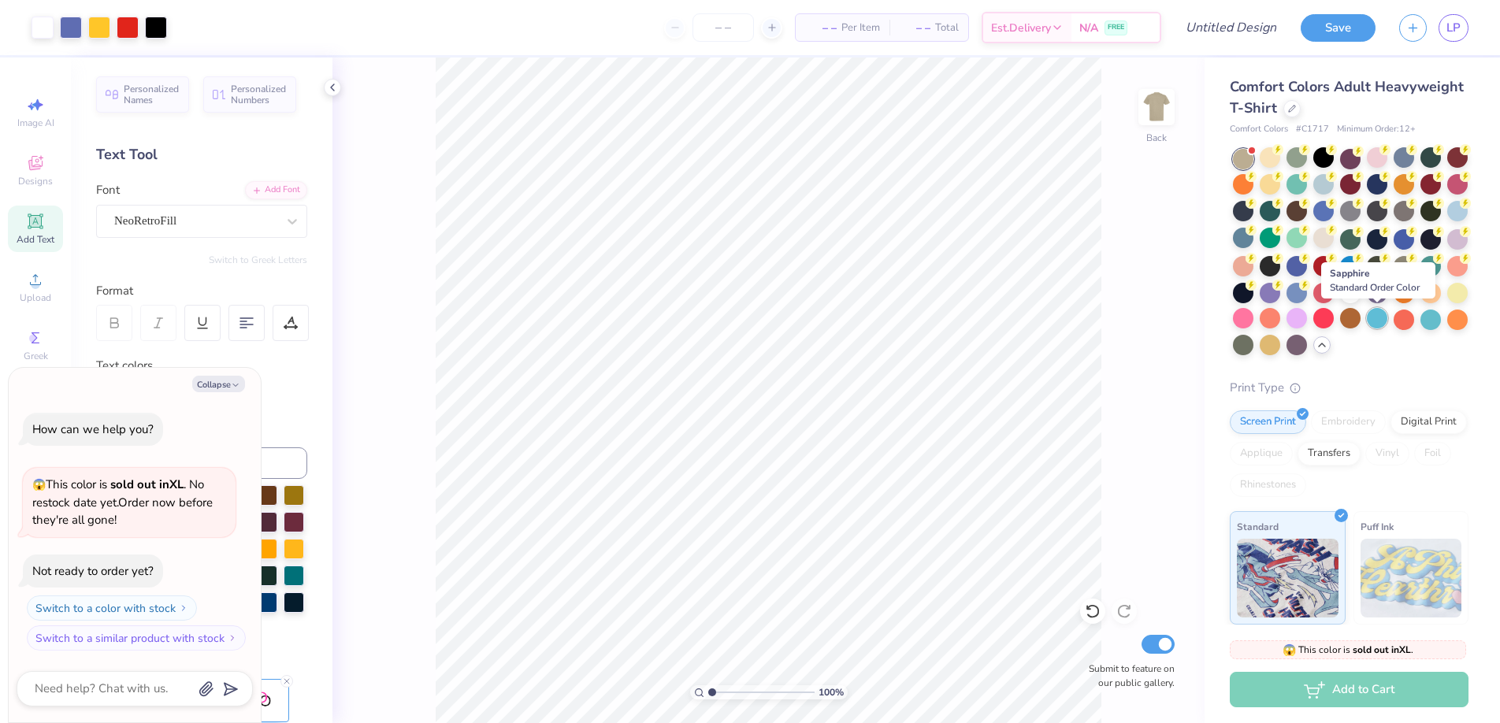
click at [1378, 316] on div at bounding box center [1376, 318] width 20 height 20
click at [1403, 319] on div at bounding box center [1403, 318] width 20 height 20
click at [1427, 316] on div at bounding box center [1430, 318] width 20 height 20
click at [1452, 314] on div at bounding box center [1457, 318] width 20 height 20
click at [1448, 286] on div at bounding box center [1457, 291] width 20 height 20
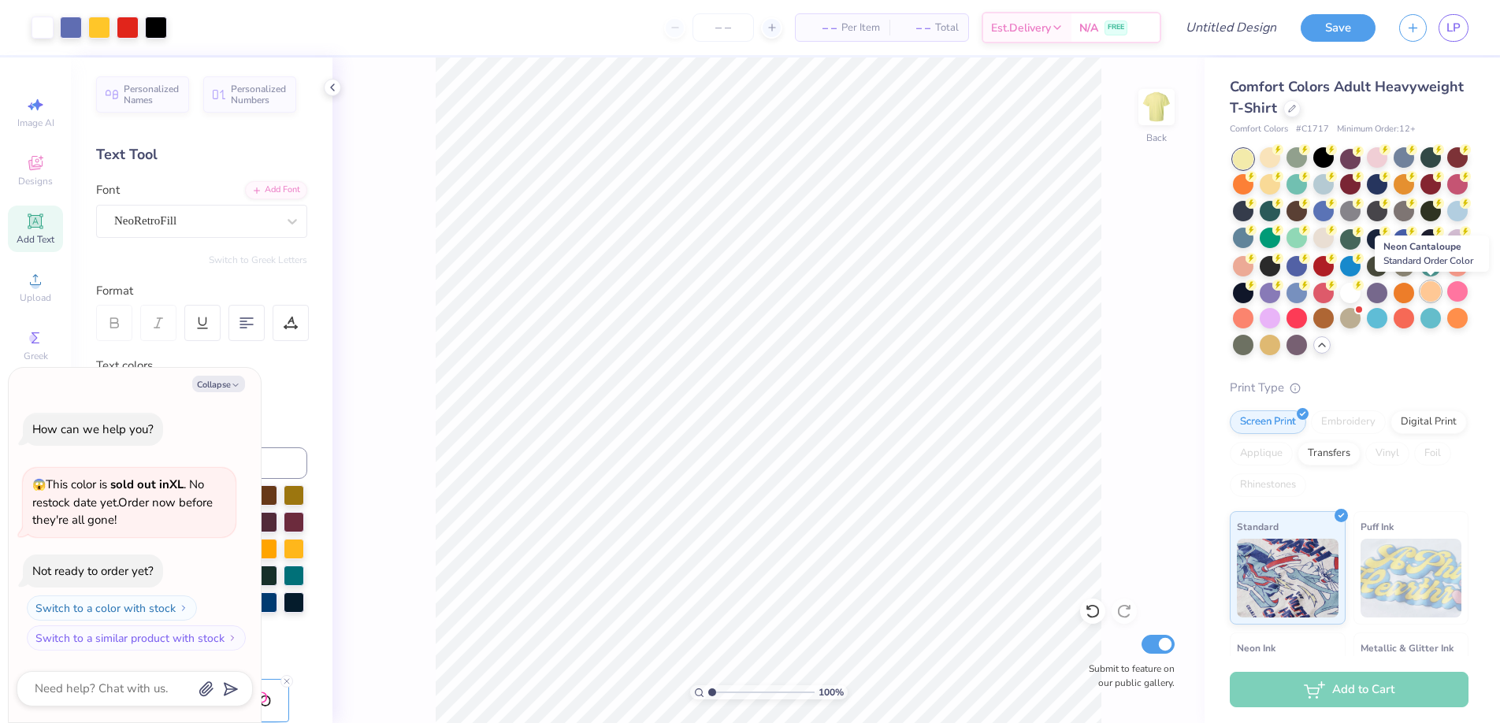
click at [1426, 287] on div at bounding box center [1430, 291] width 20 height 20
click at [1405, 286] on div at bounding box center [1403, 291] width 20 height 20
click at [1378, 290] on div at bounding box center [1376, 291] width 20 height 20
click at [1355, 290] on div at bounding box center [1350, 291] width 20 height 20
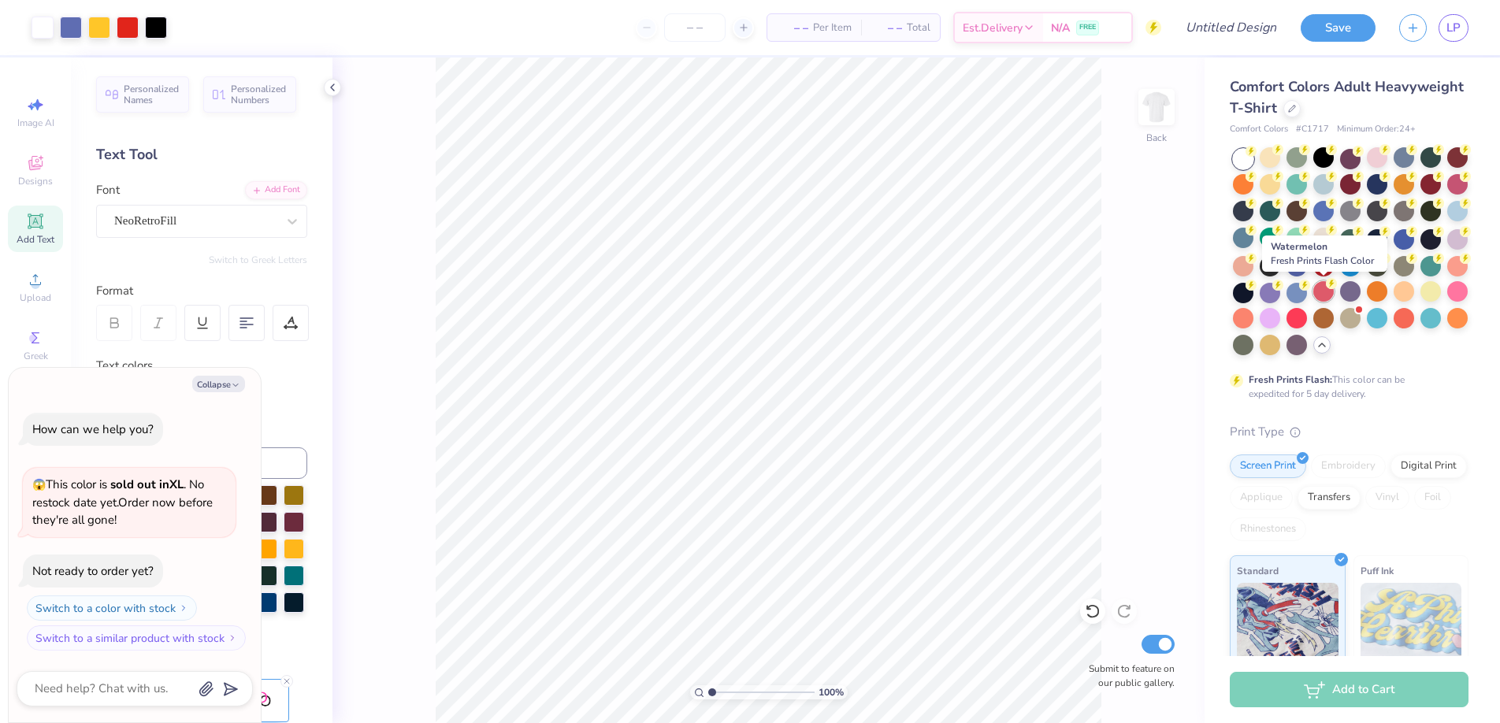
click at [1330, 291] on div at bounding box center [1323, 291] width 20 height 20
click at [1297, 287] on div at bounding box center [1296, 291] width 20 height 20
click at [1265, 287] on div at bounding box center [1269, 291] width 20 height 20
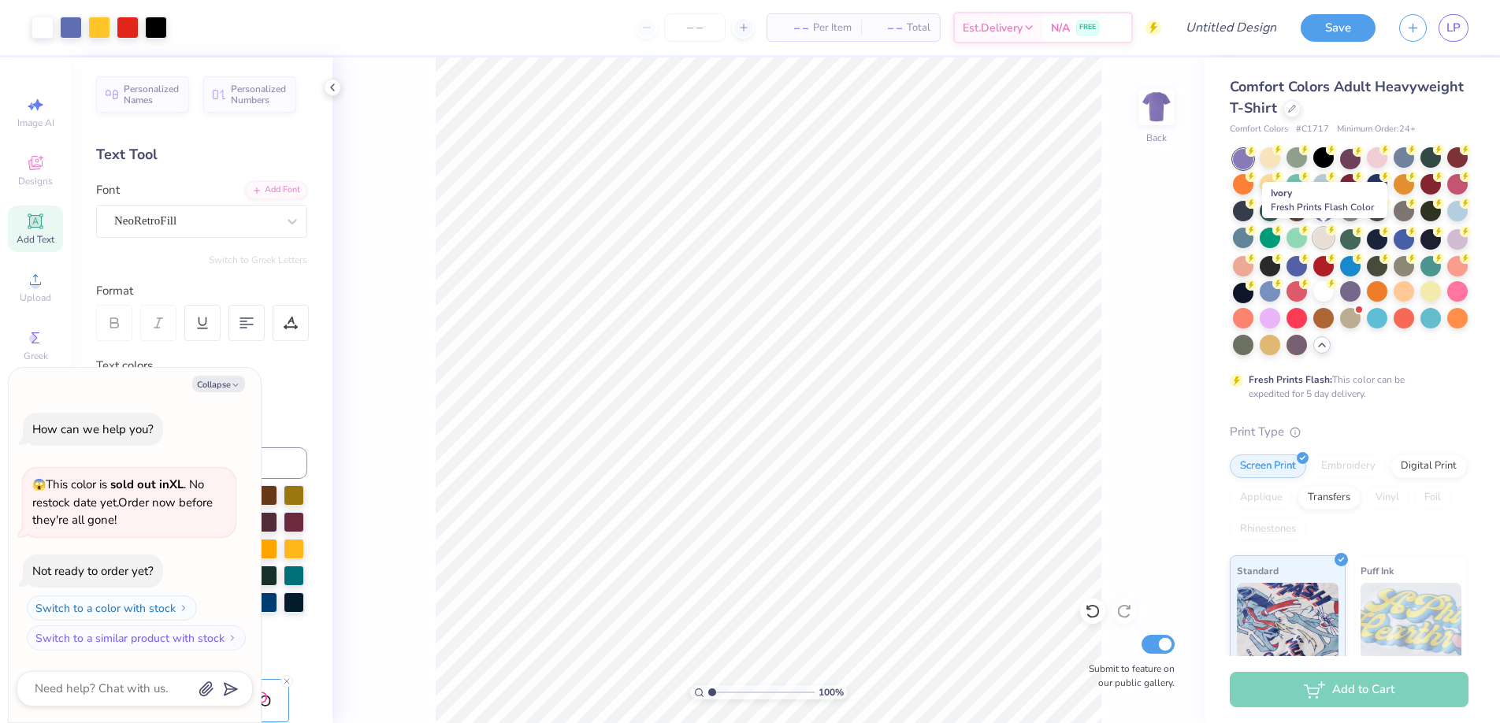
click at [1322, 244] on div at bounding box center [1323, 238] width 20 height 20
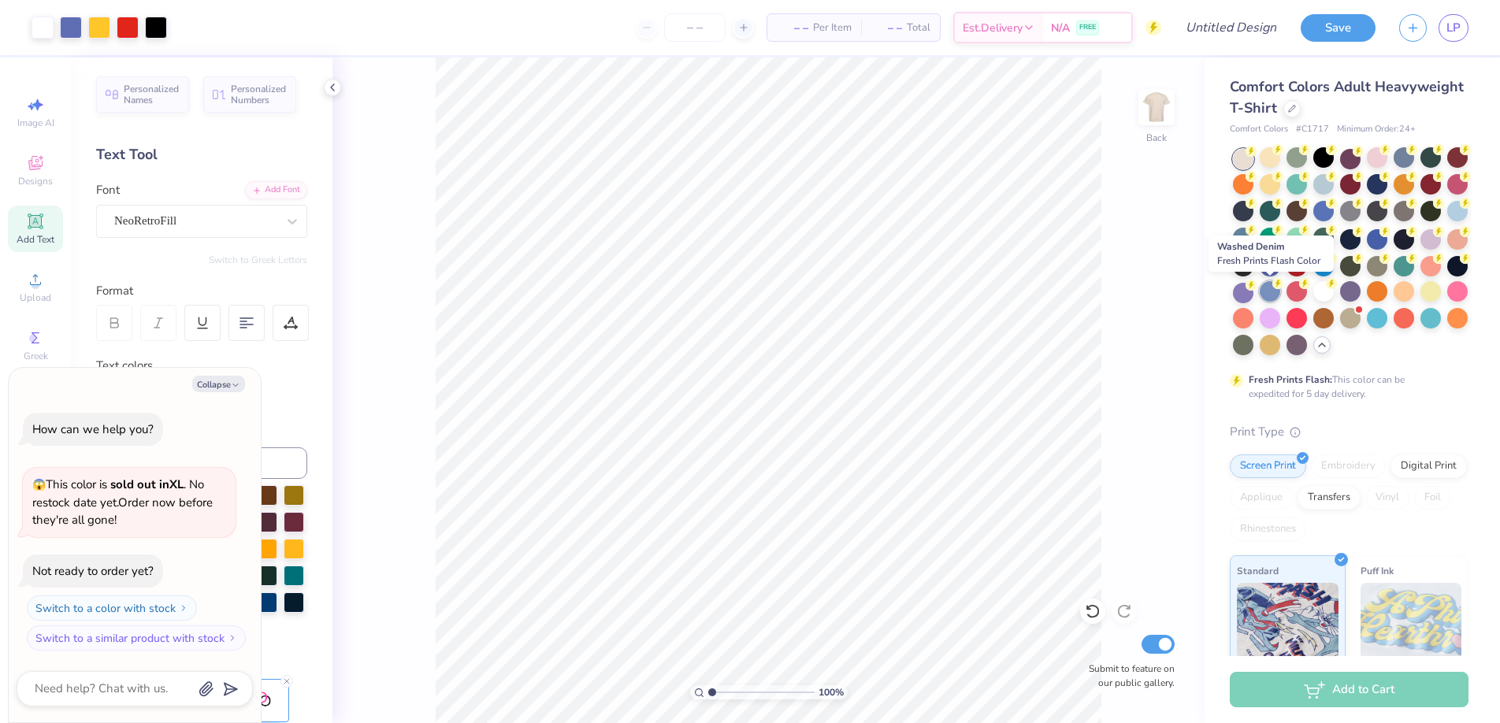
click at [1269, 292] on div at bounding box center [1269, 291] width 20 height 20
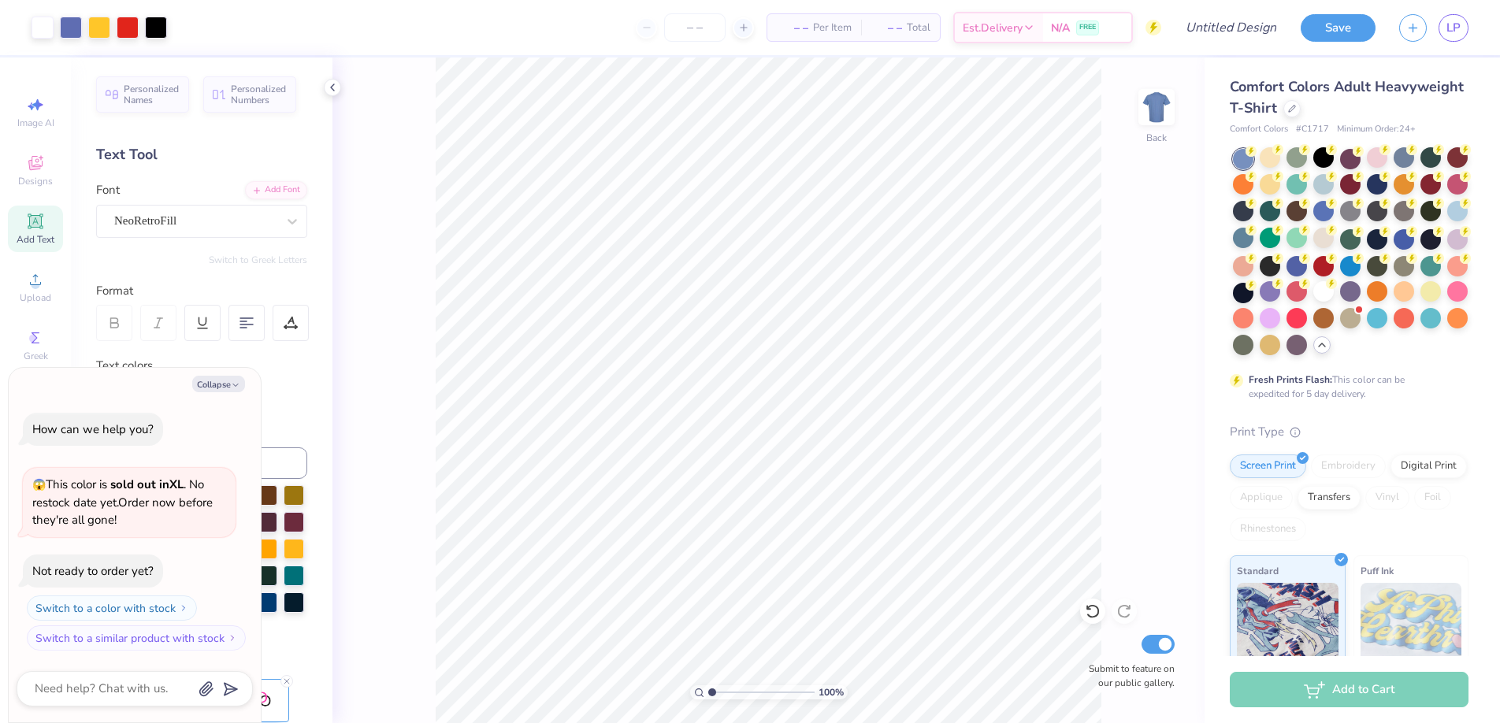
type textarea "x"
click at [1111, 530] on div "100 % Back Submit to feature on our public gallery." at bounding box center [768, 390] width 872 height 666
click at [1163, 641] on input "Submit to feature on our public gallery." at bounding box center [1157, 644] width 33 height 19
checkbox input "false"
type textarea "x"
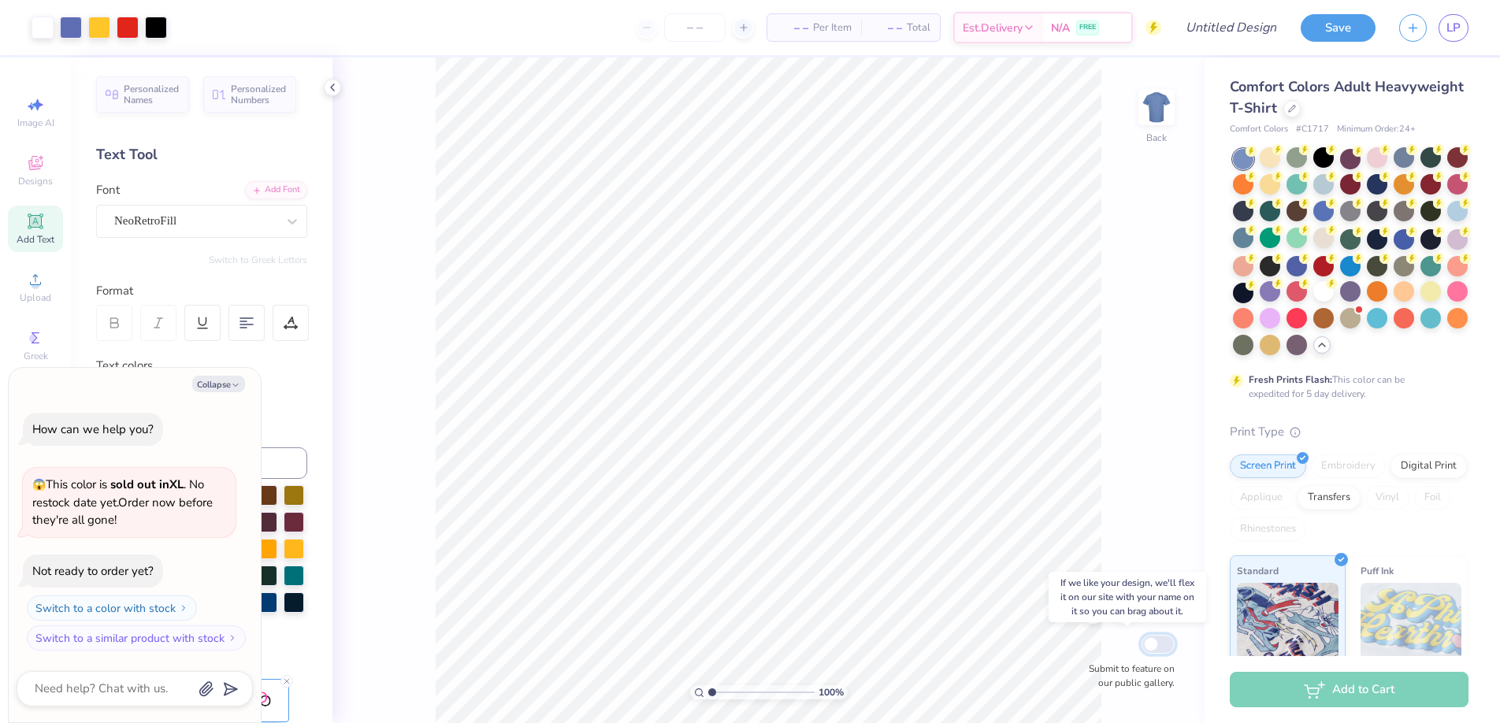
click at [1163, 641] on input "Submit to feature on our public gallery." at bounding box center [1157, 644] width 33 height 19
checkbox input "true"
type textarea "x"
click at [1226, 28] on input "Design Title" at bounding box center [1211, 28] width 154 height 32
click at [1263, 30] on input "Design Title" at bounding box center [1211, 28] width 154 height 32
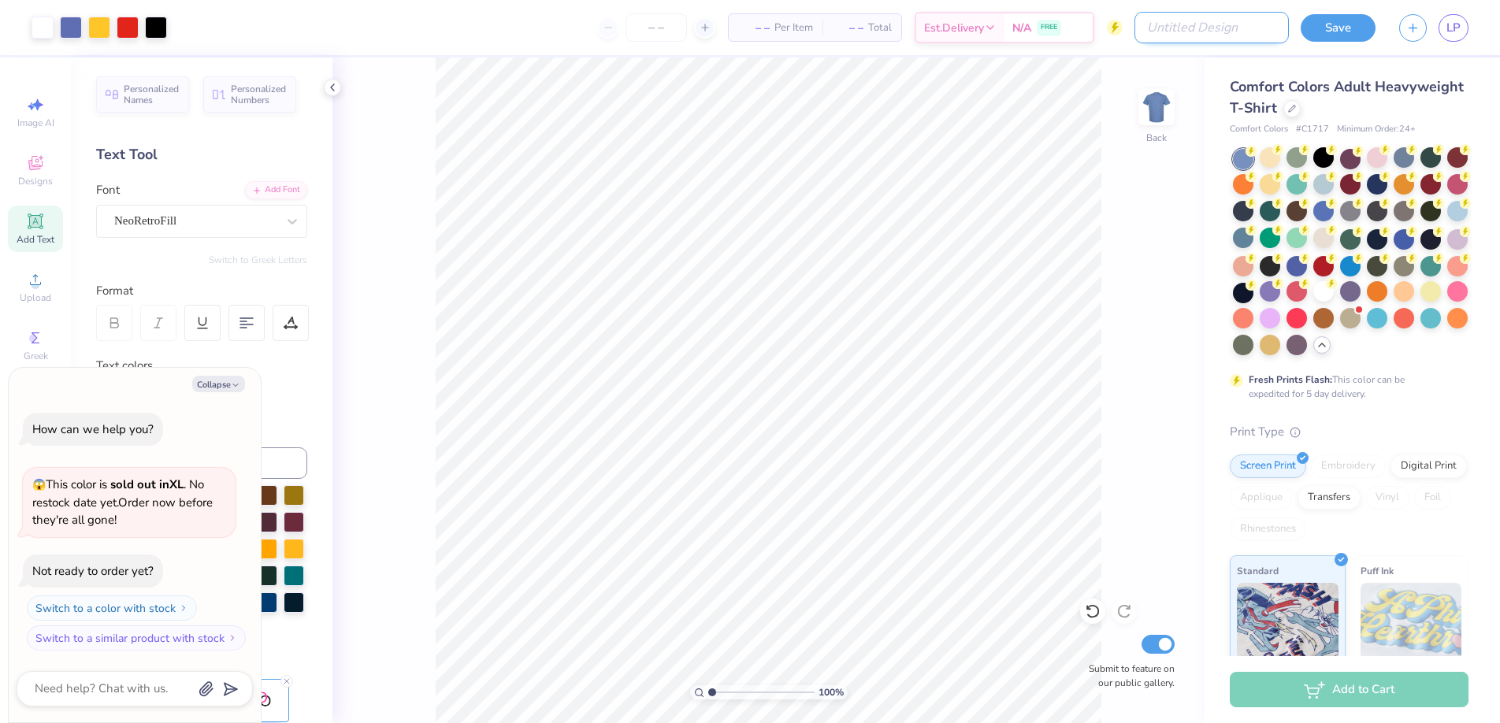
type input "B"
type textarea "x"
type input "Be"
type textarea "x"
type input "Bet"
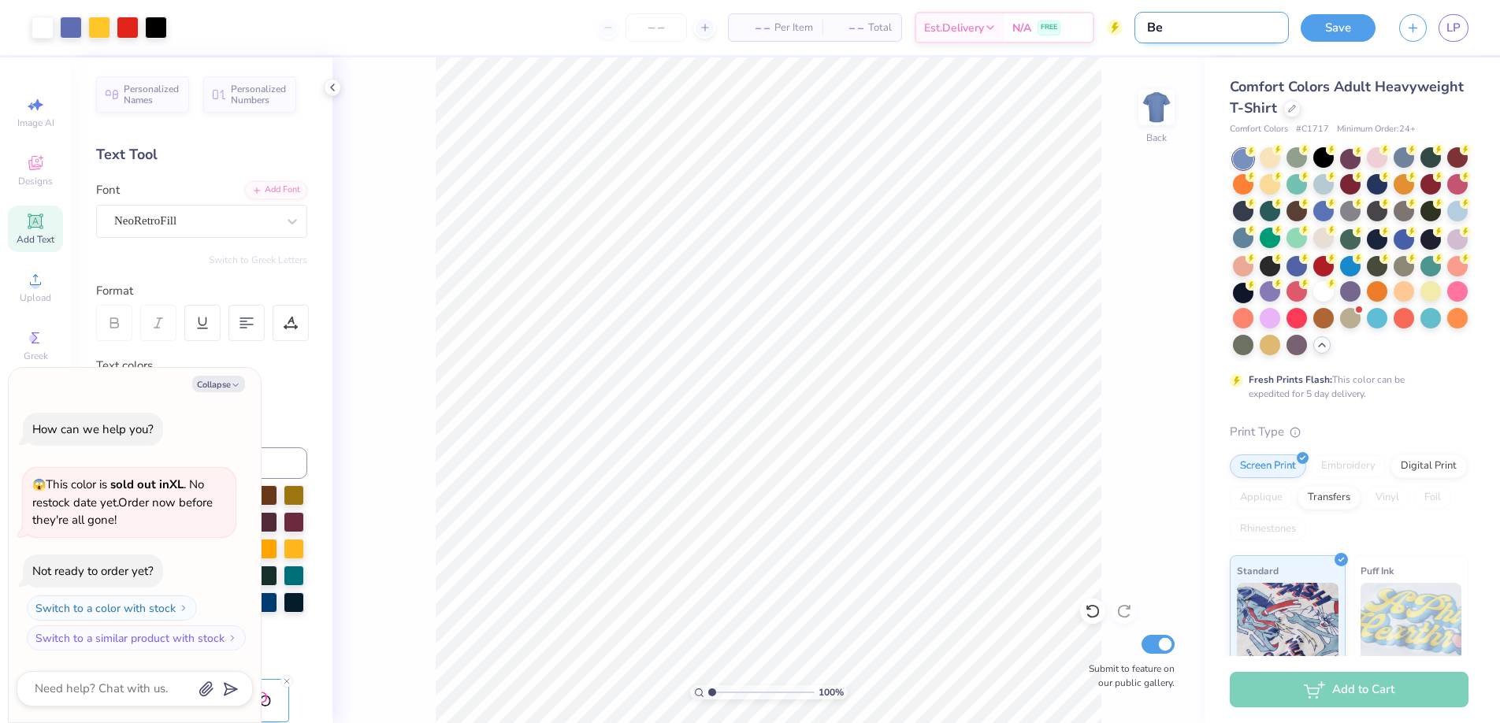
type textarea "x"
type input "BetA"
type textarea "x"
type input "Bet"
type textarea "x"
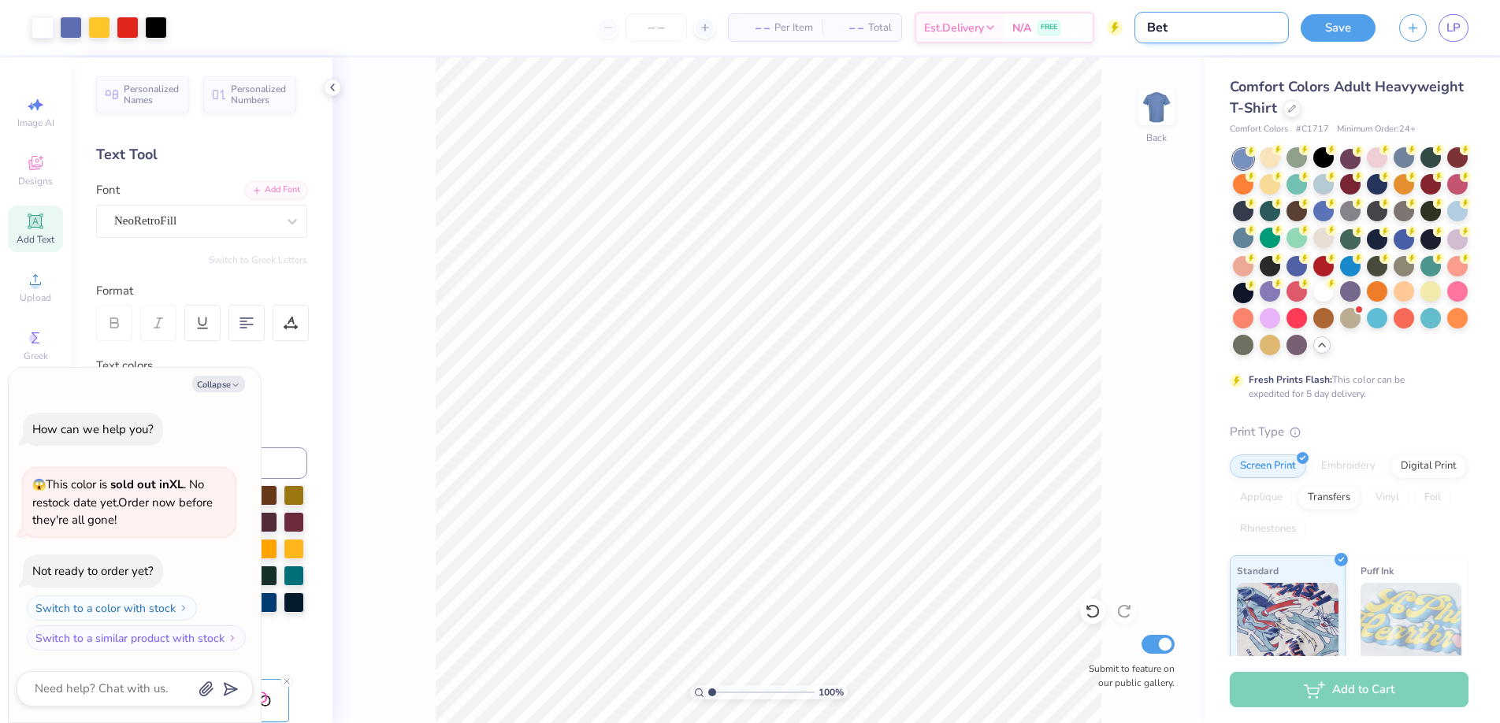
type input "Beta"
type textarea "x"
type input "Beta"
type textarea "x"
type input "Beta F"
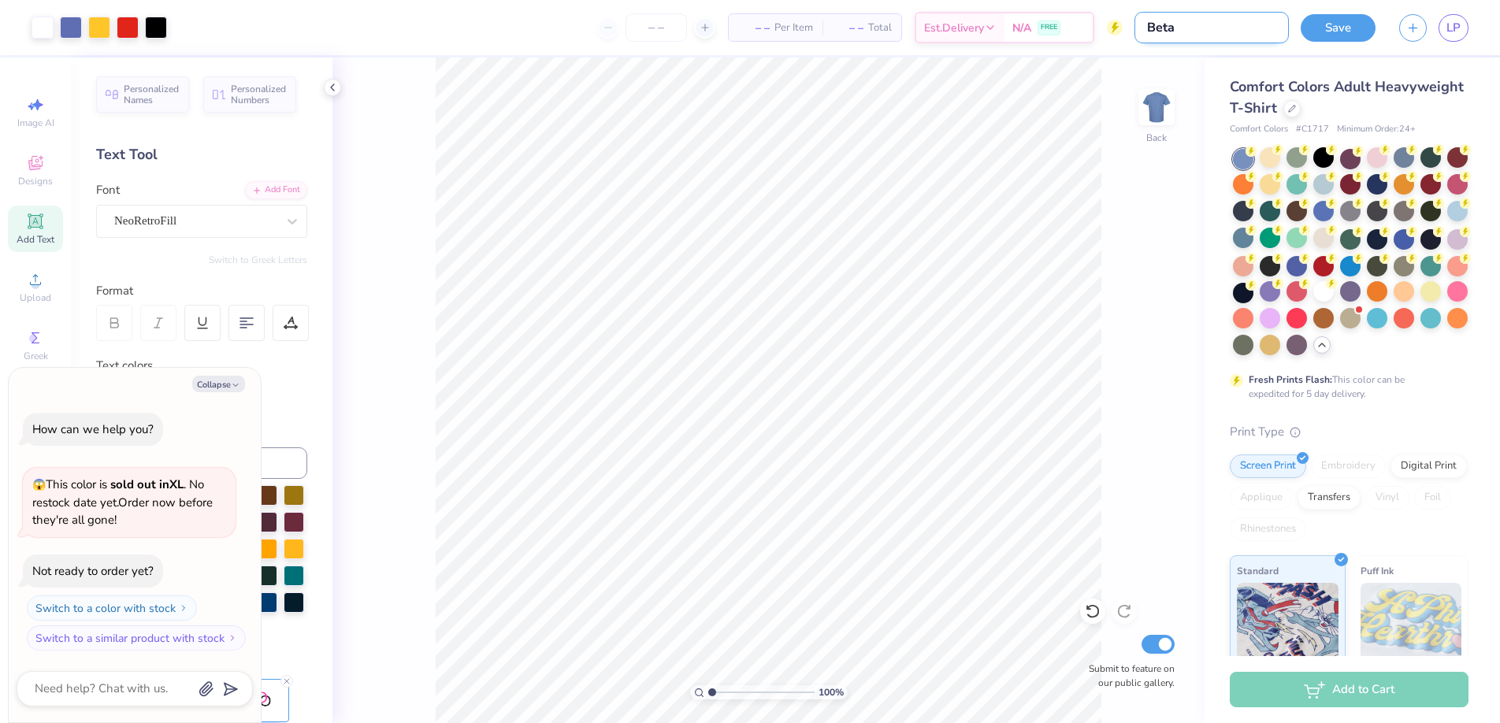
type textarea "x"
type input "Beta Fa"
type textarea "x"
type input "Beta Fal"
type textarea "x"
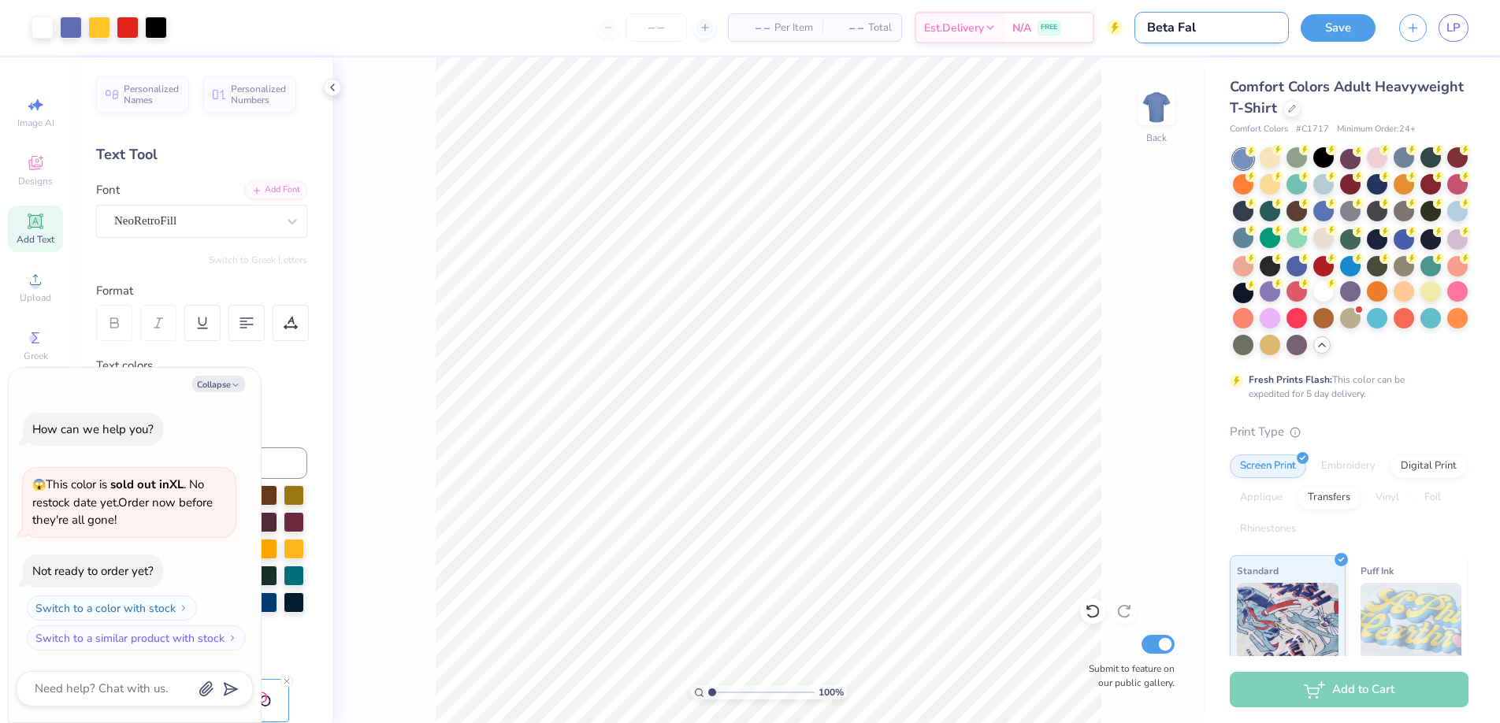
type input "Beta Fall"
type textarea "x"
type input "Beta Fall"
type textarea "x"
type input "Beta Fall 2"
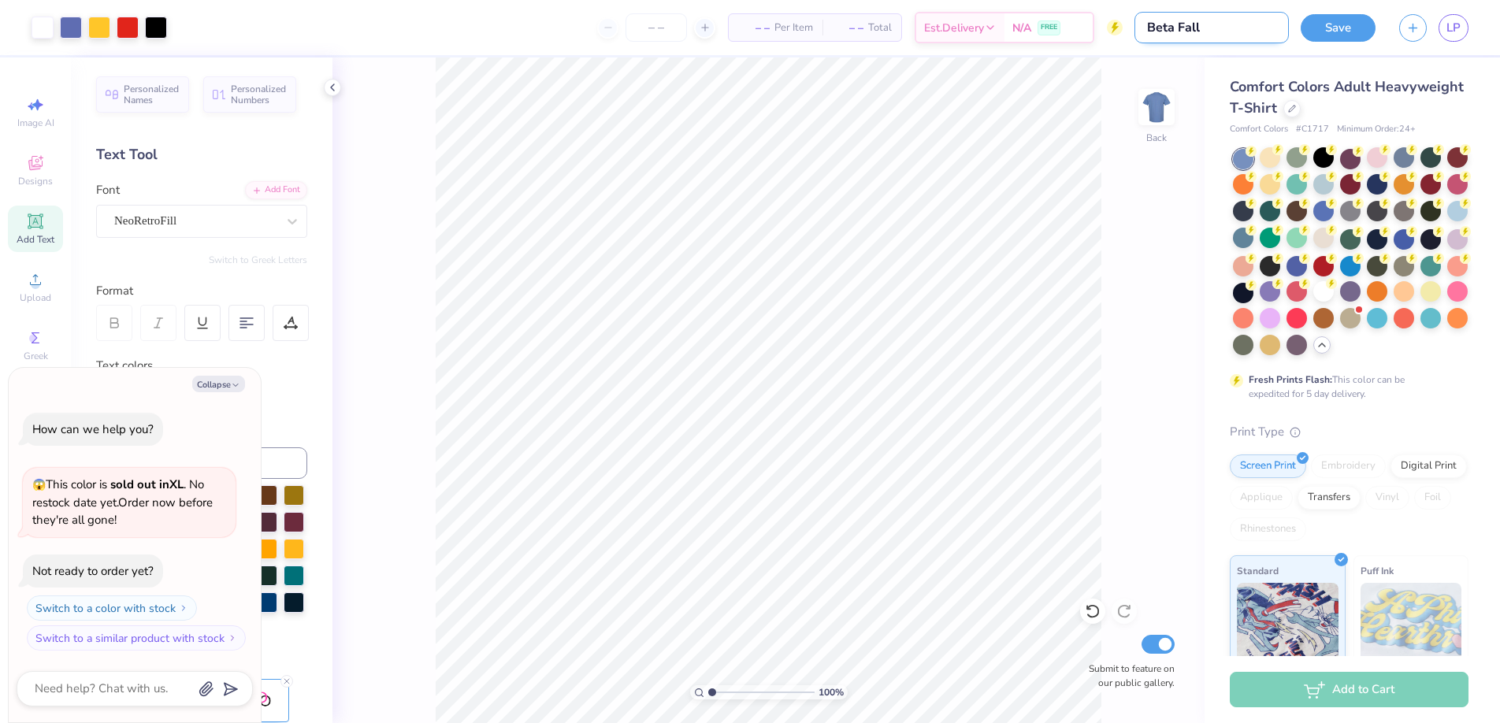
type textarea "x"
type input "Beta Fall 20"
type textarea "x"
type input "Beta Fall 202"
type textarea "x"
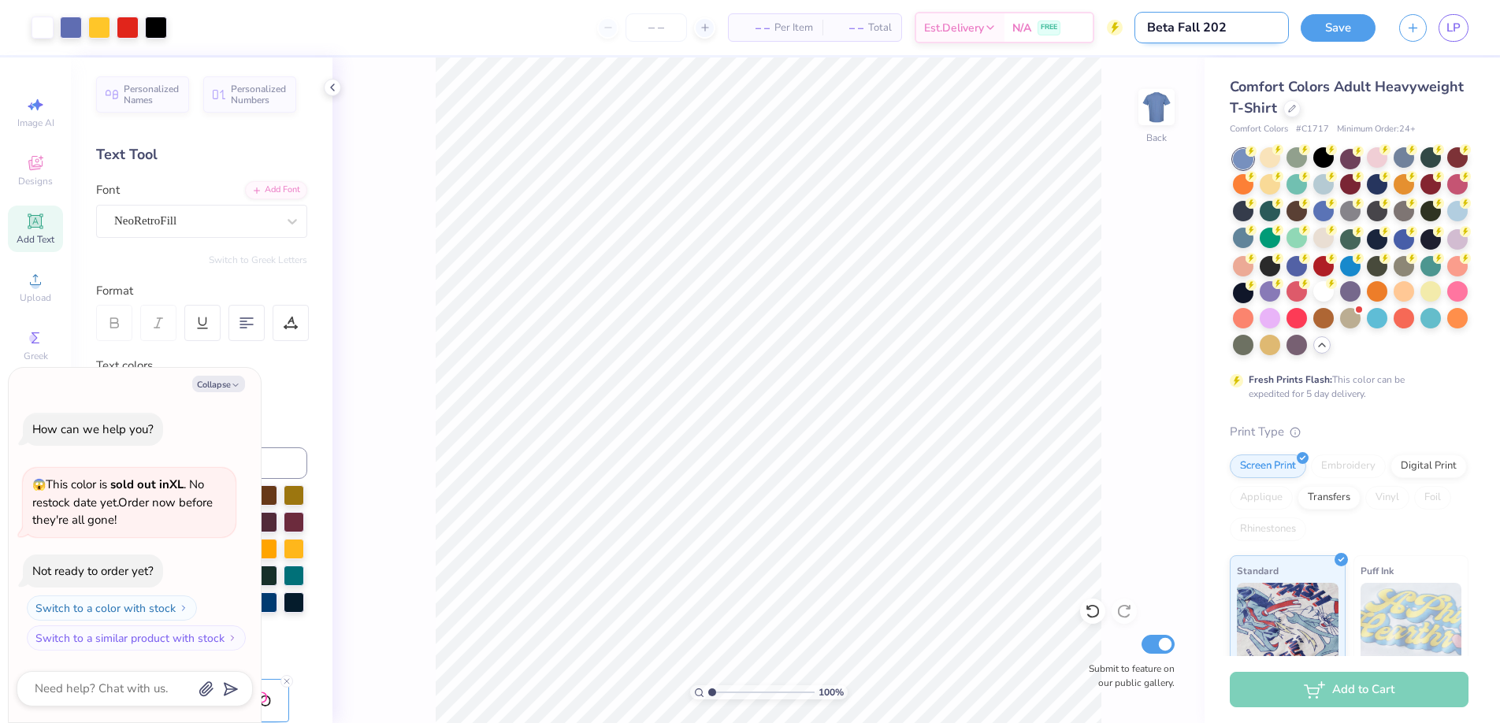
type input "Beta Fall 2025"
type textarea "x"
type input "Beta Fall 2025"
type textarea "x"
type input "Beta Fall 2025 P"
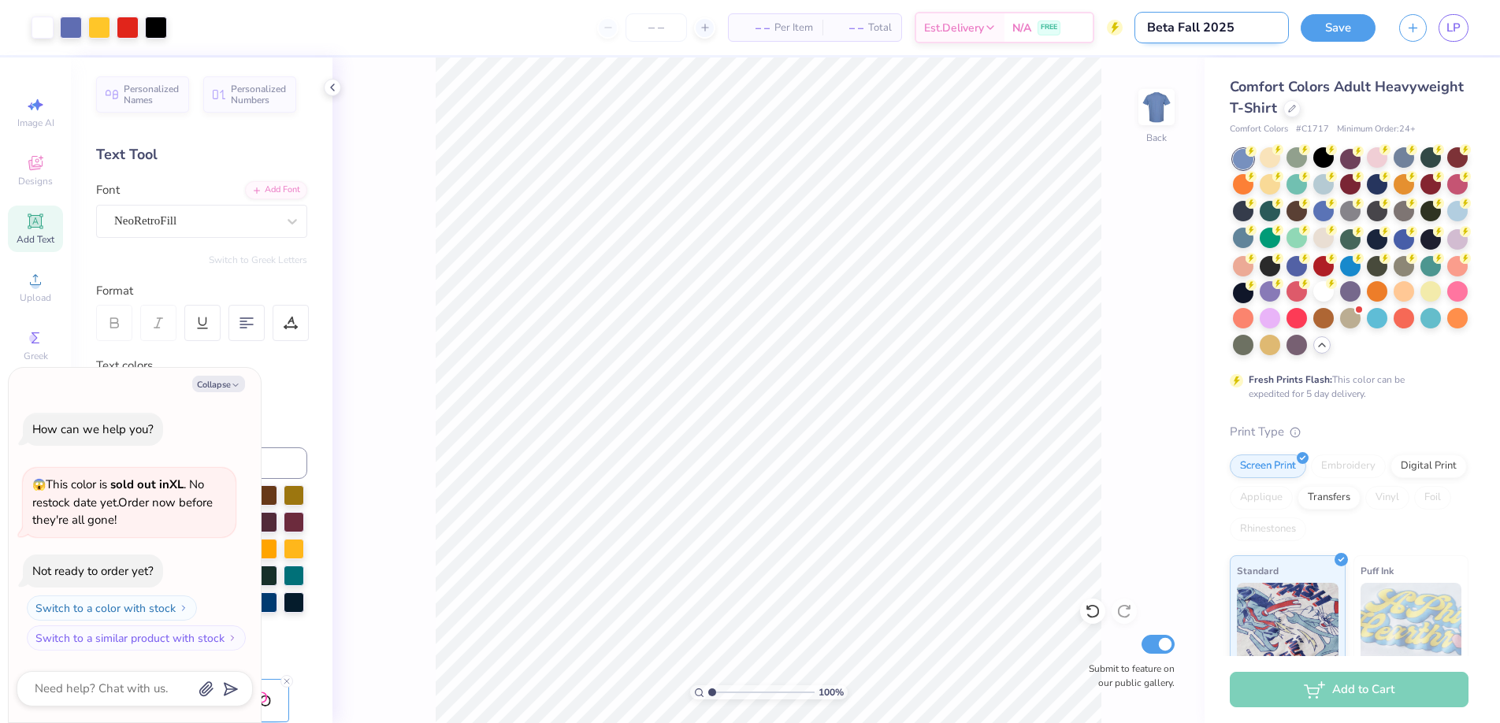
type textarea "x"
type input "Beta Fall 2025 Ph"
type textarea "x"
type input "Beta Fall 2025 Phi"
type textarea "x"
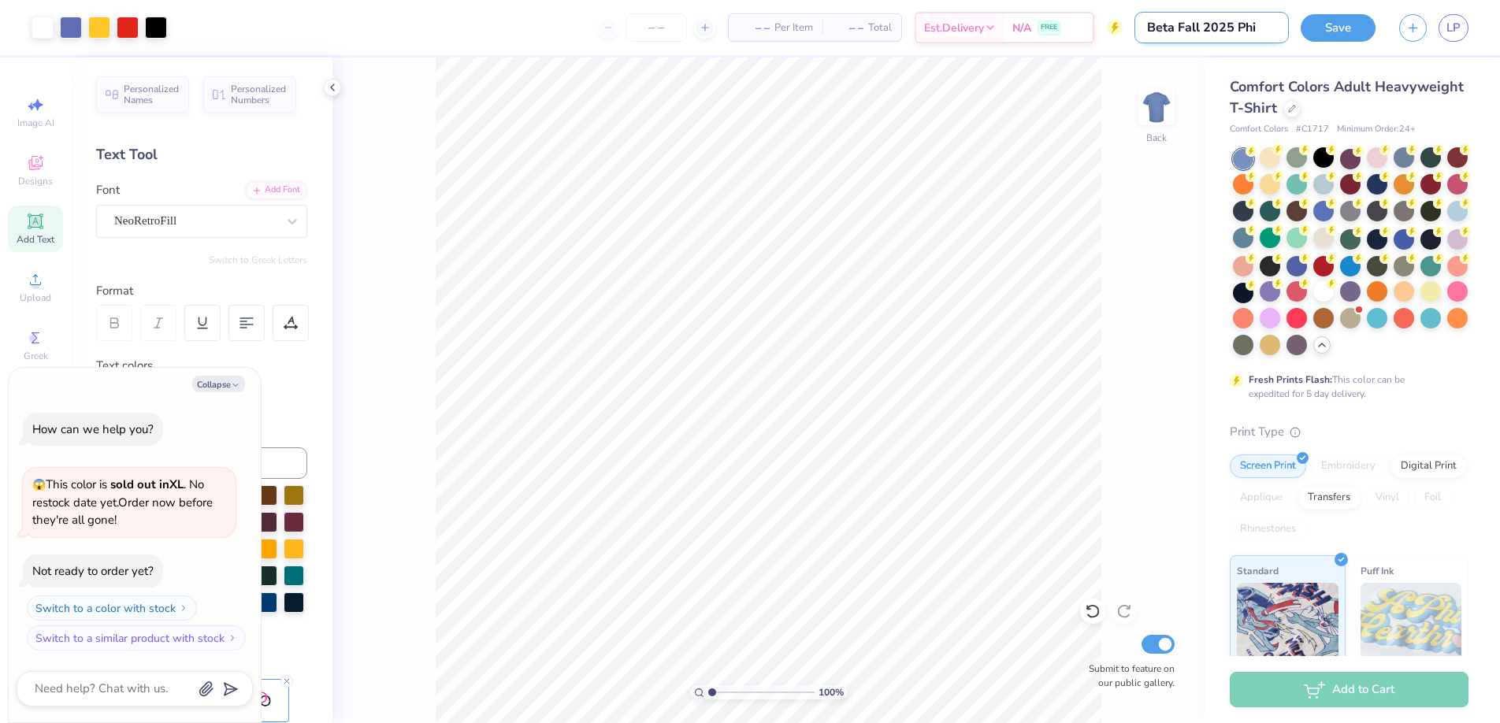
type input "Beta Fall 2025 Phil"
type textarea "x"
type input "Beta Fall 2025 Philo"
type textarea "x"
type input "Beta Fall 2025 Philo"
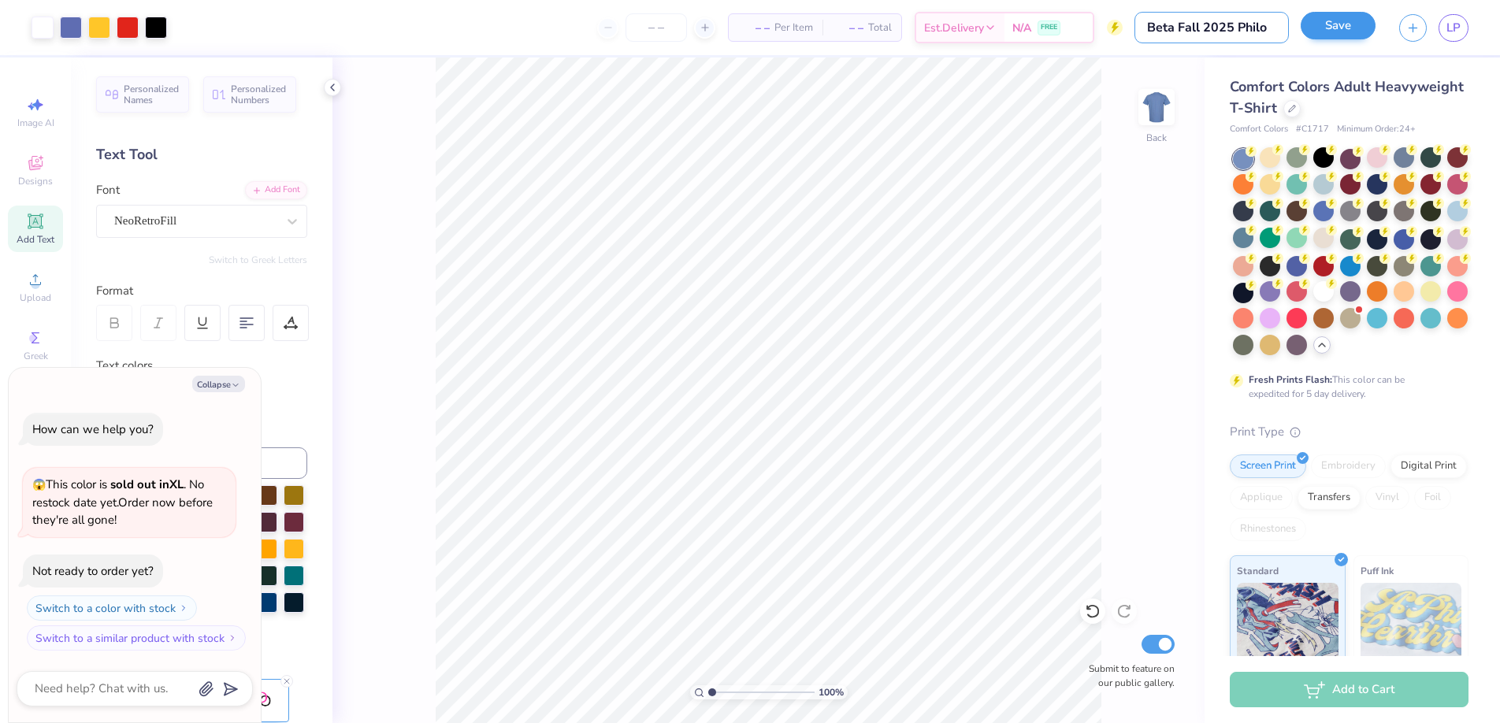
type textarea "x"
type input "Beta Fall 2025 Philo S"
type textarea "x"
type input "Beta Fall 2025 Philo Sh"
type textarea "x"
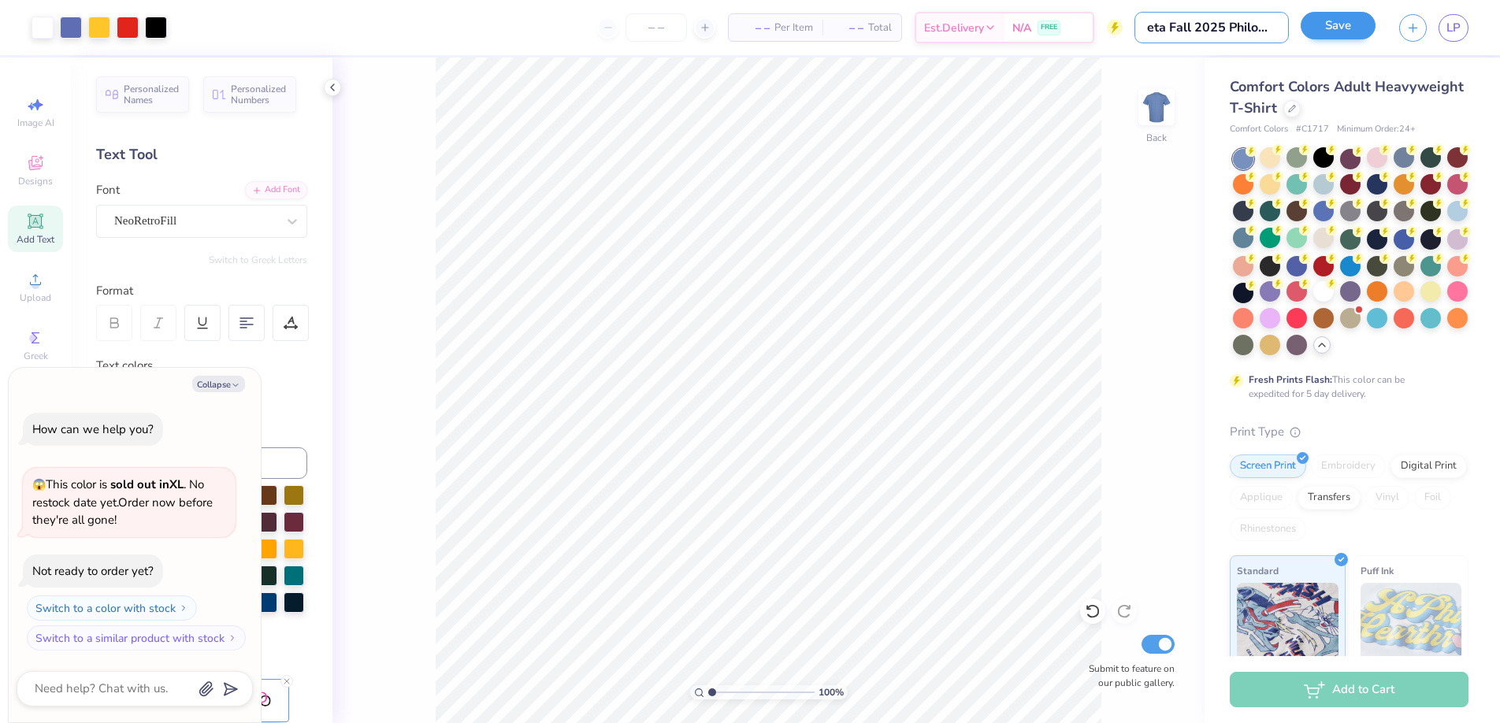
type input "Beta Fall 2025 [PERSON_NAME]"
type textarea "x"
type input "Beta Fall 2025 [PERSON_NAME]"
type textarea "x"
type input "Beta Fall 2025 Philo Shirt"
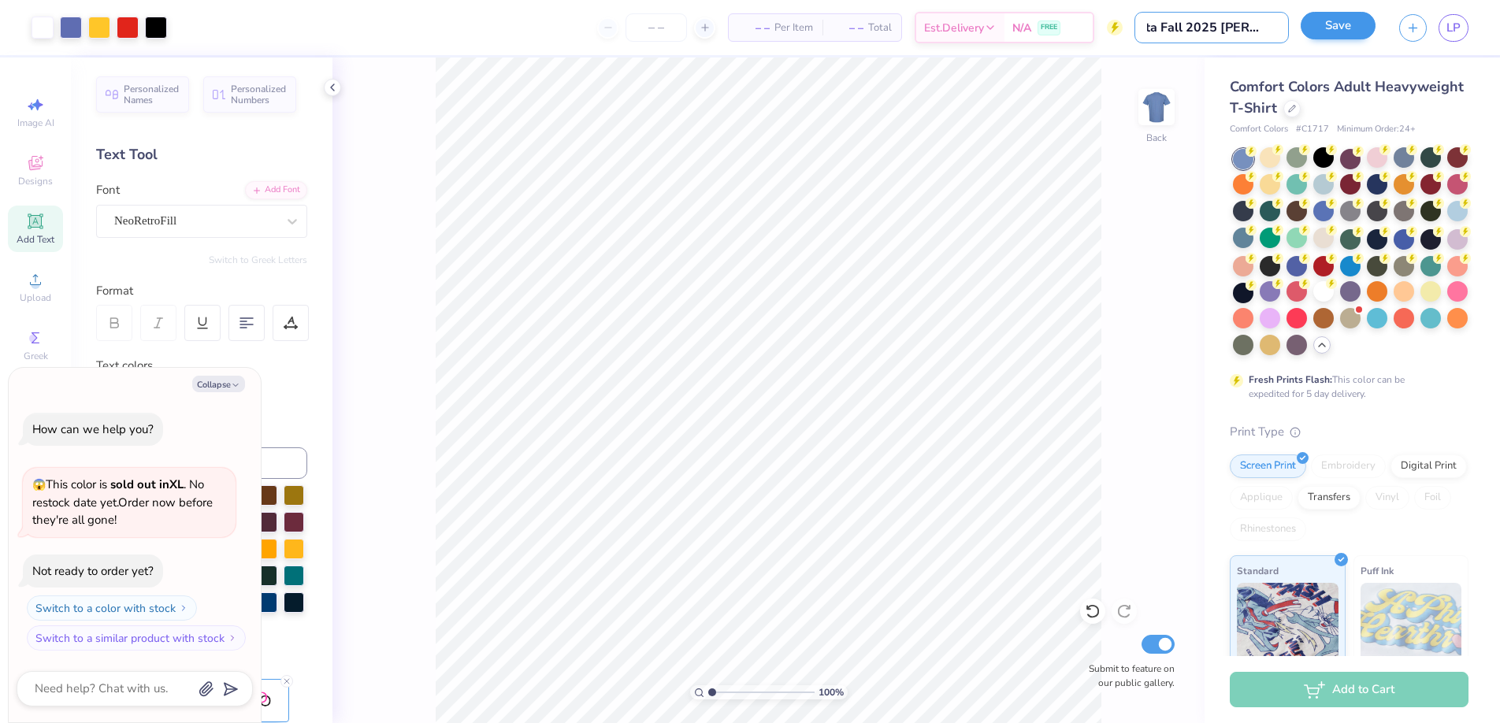
type textarea "x"
type input "Beta Fall 2025 Philo Shirt"
click at [1322, 26] on button "Save" at bounding box center [1337, 26] width 75 height 28
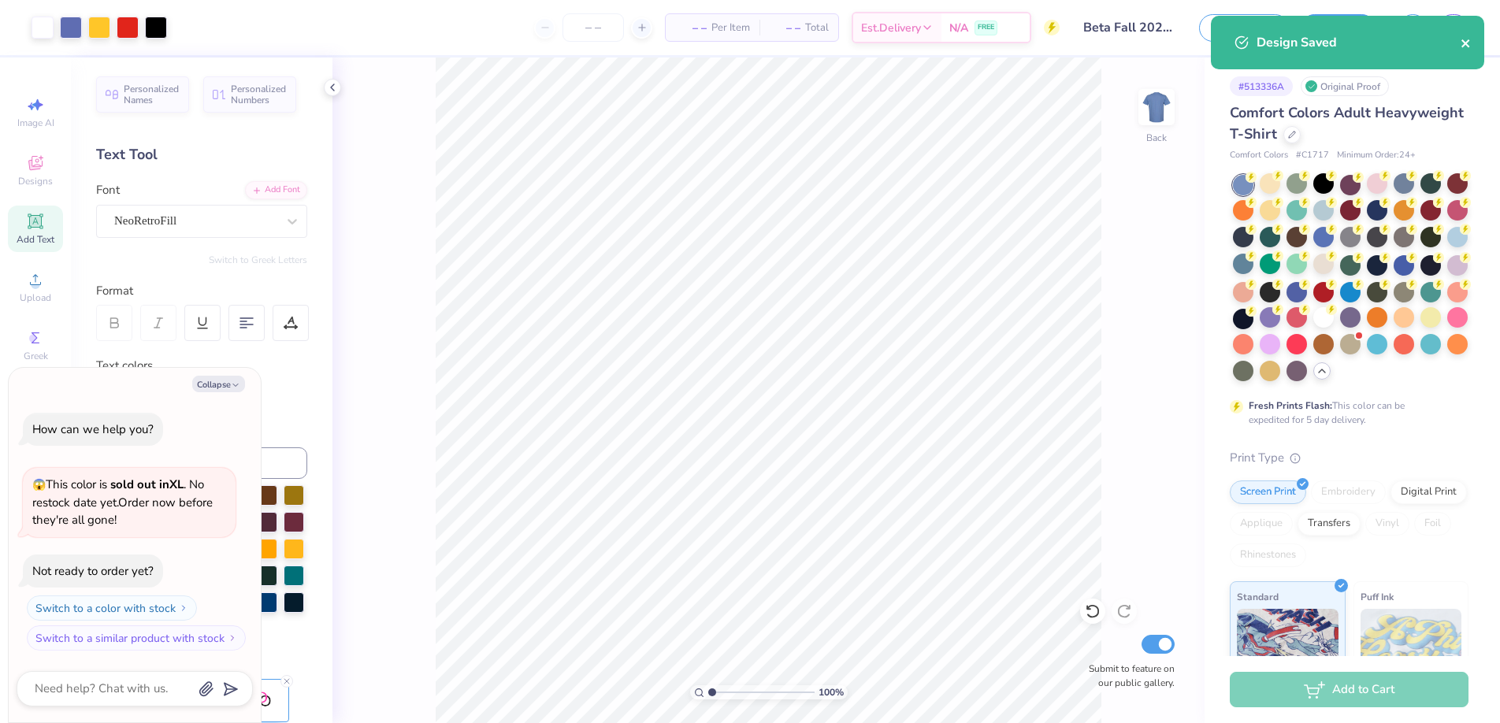
click at [1465, 46] on icon "close" at bounding box center [1465, 43] width 11 height 13
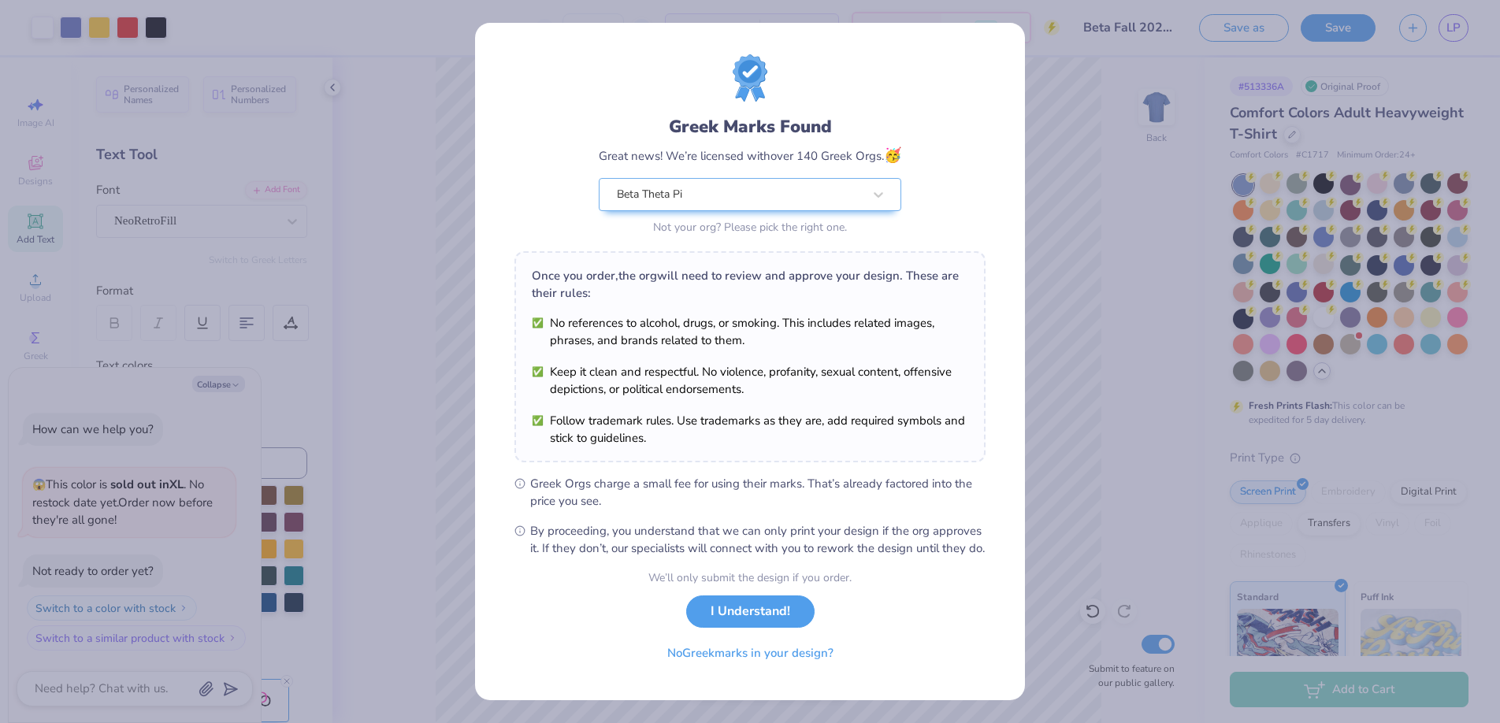
scroll to position [15, 0]
click at [784, 603] on button "I Understand!" at bounding box center [750, 607] width 128 height 32
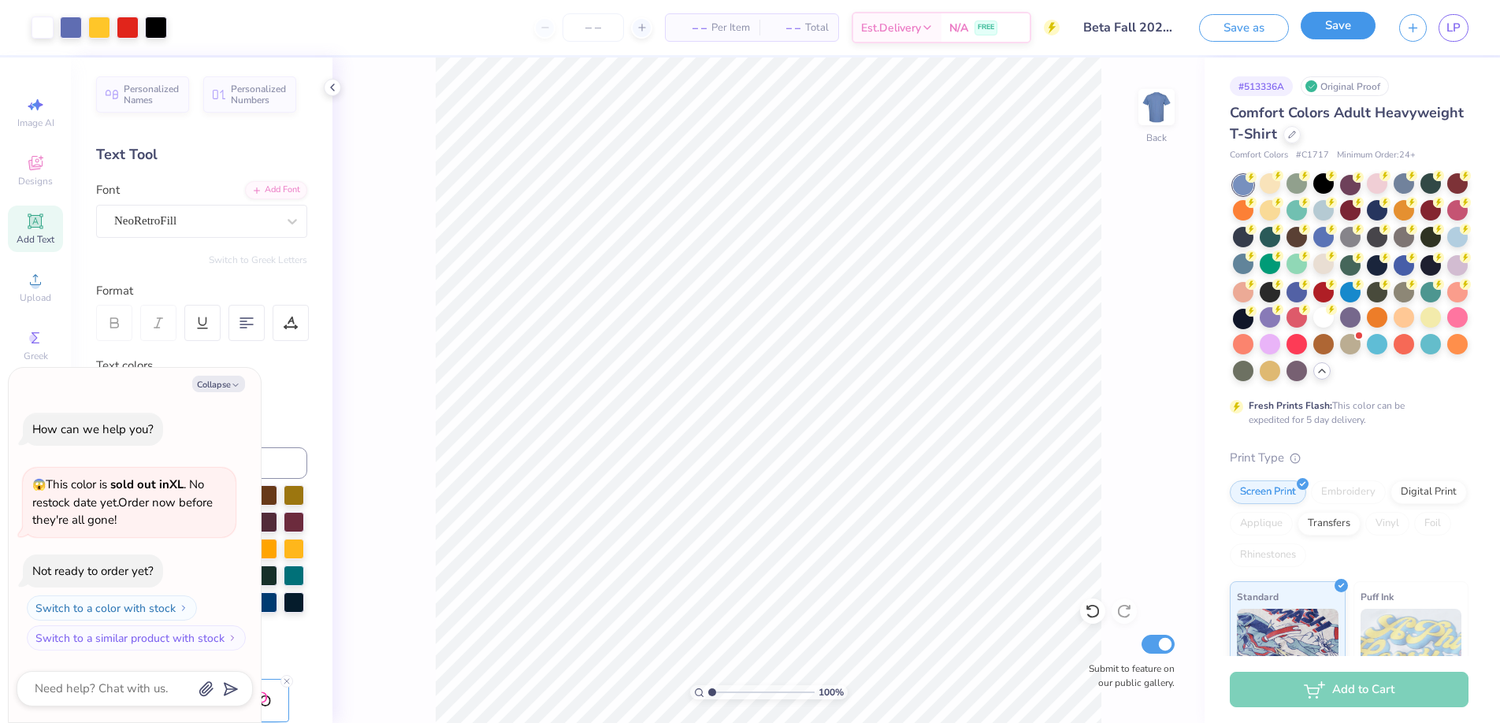
click at [1353, 22] on button "Save" at bounding box center [1337, 26] width 75 height 28
type textarea "x"
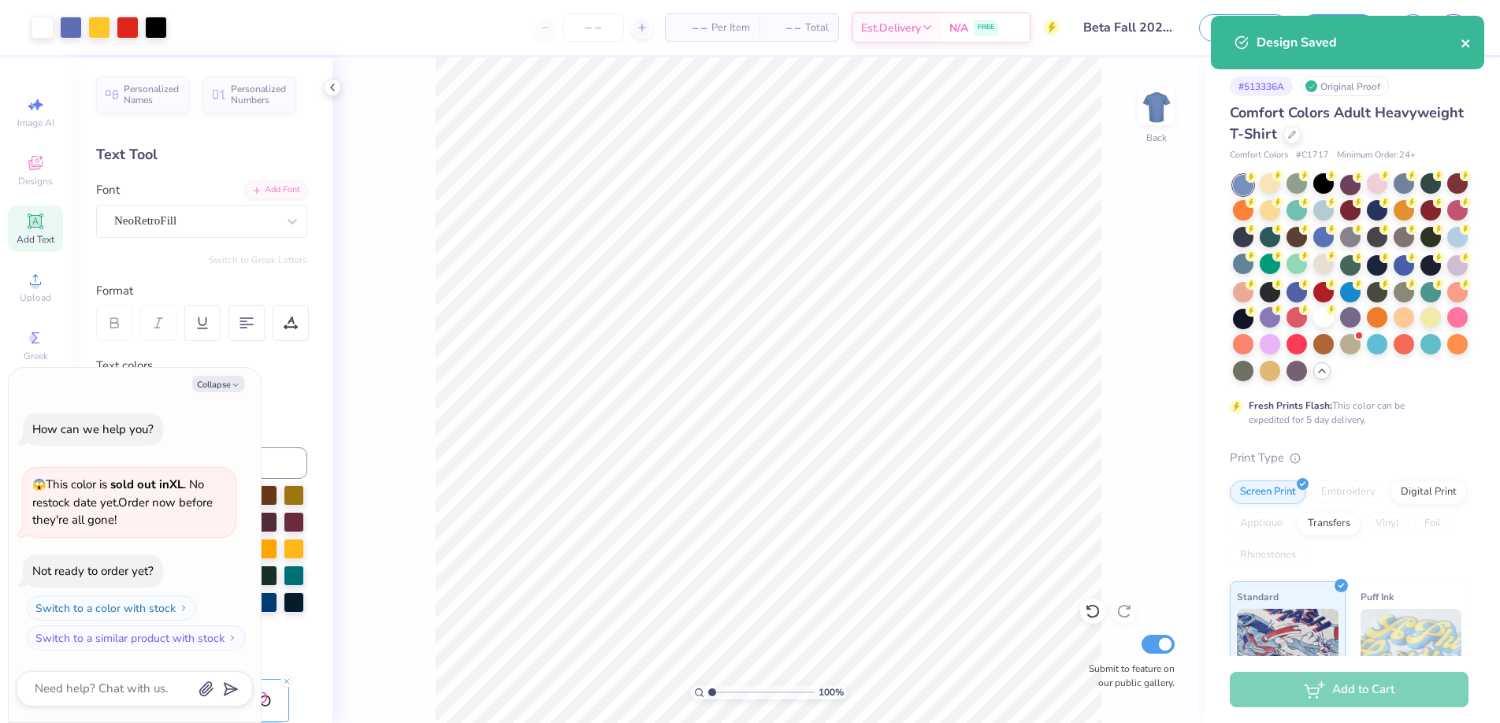
click at [1470, 45] on icon "close" at bounding box center [1465, 43] width 11 height 13
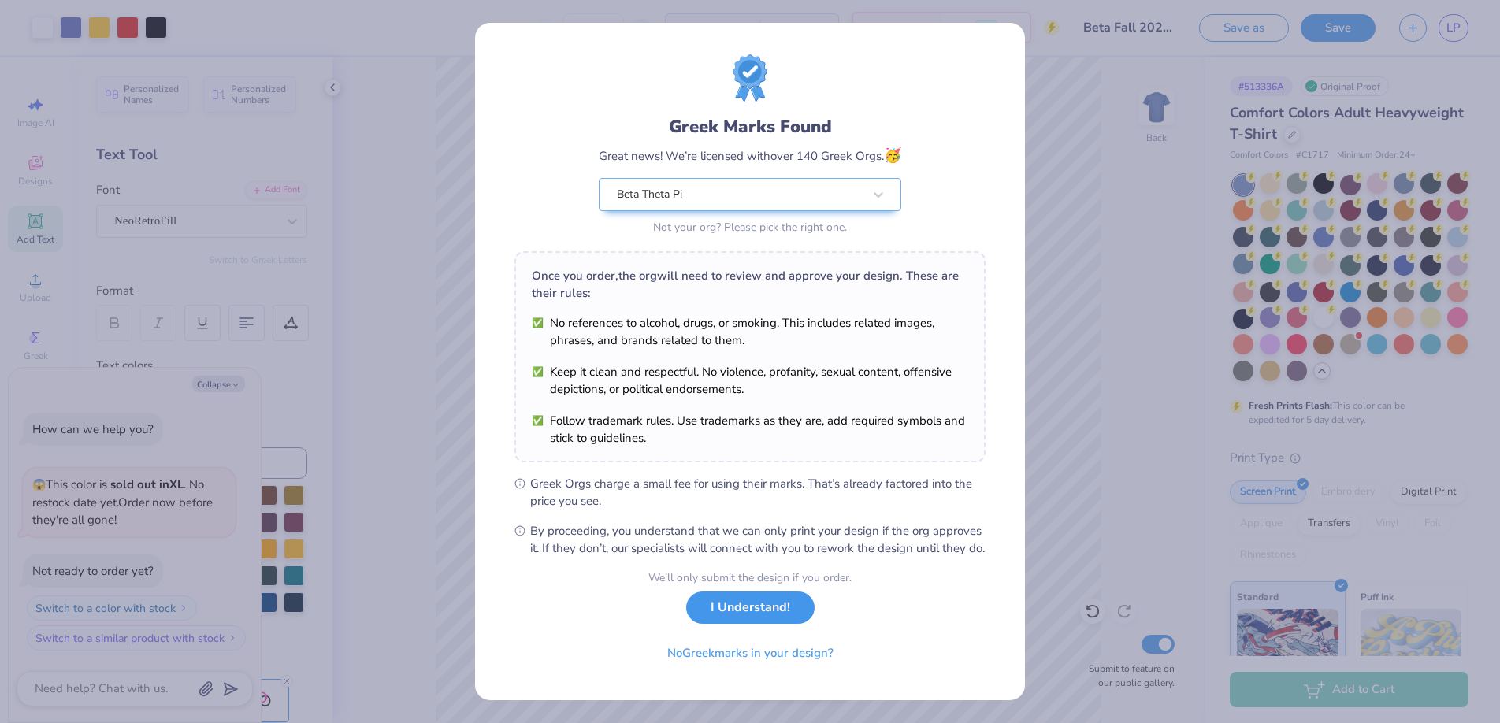
click at [741, 624] on button "I Understand!" at bounding box center [750, 607] width 128 height 32
